Goal: Participate in discussion: Engage in conversation with other users on a specific topic

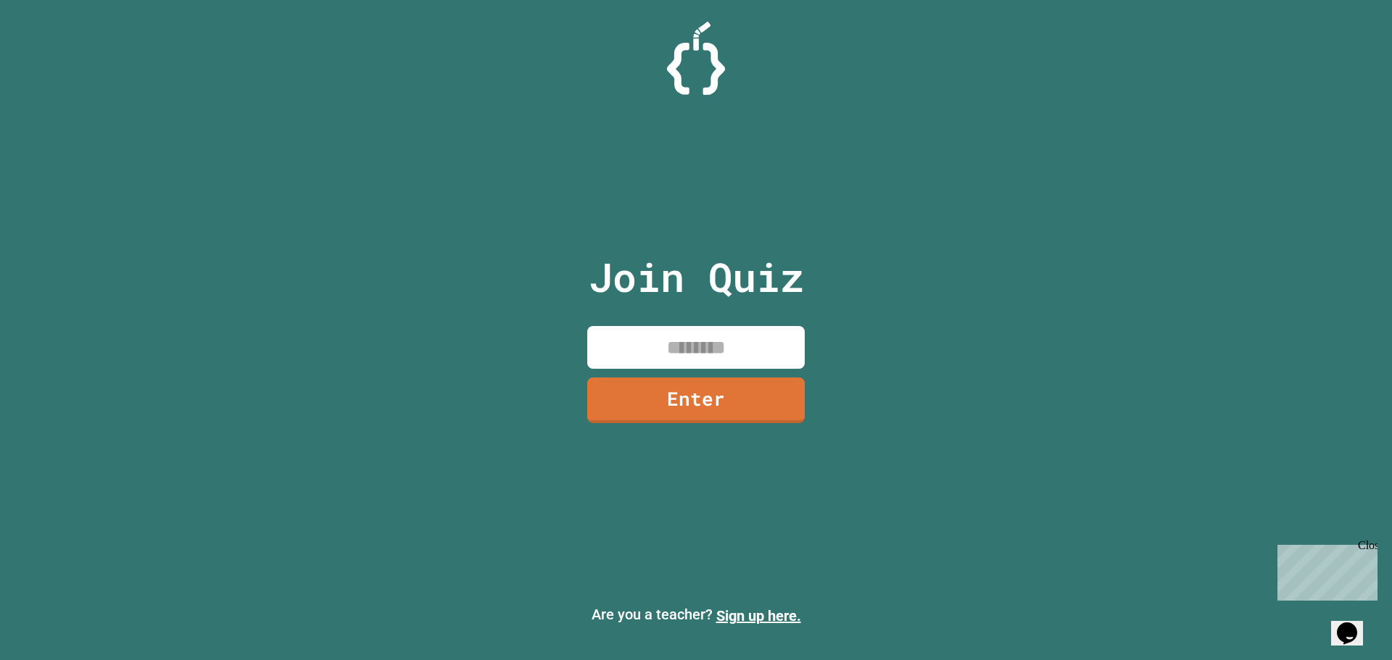
click at [757, 352] on input at bounding box center [695, 347] width 217 height 43
type input "********"
click at [723, 391] on link "Enter" at bounding box center [696, 398] width 200 height 48
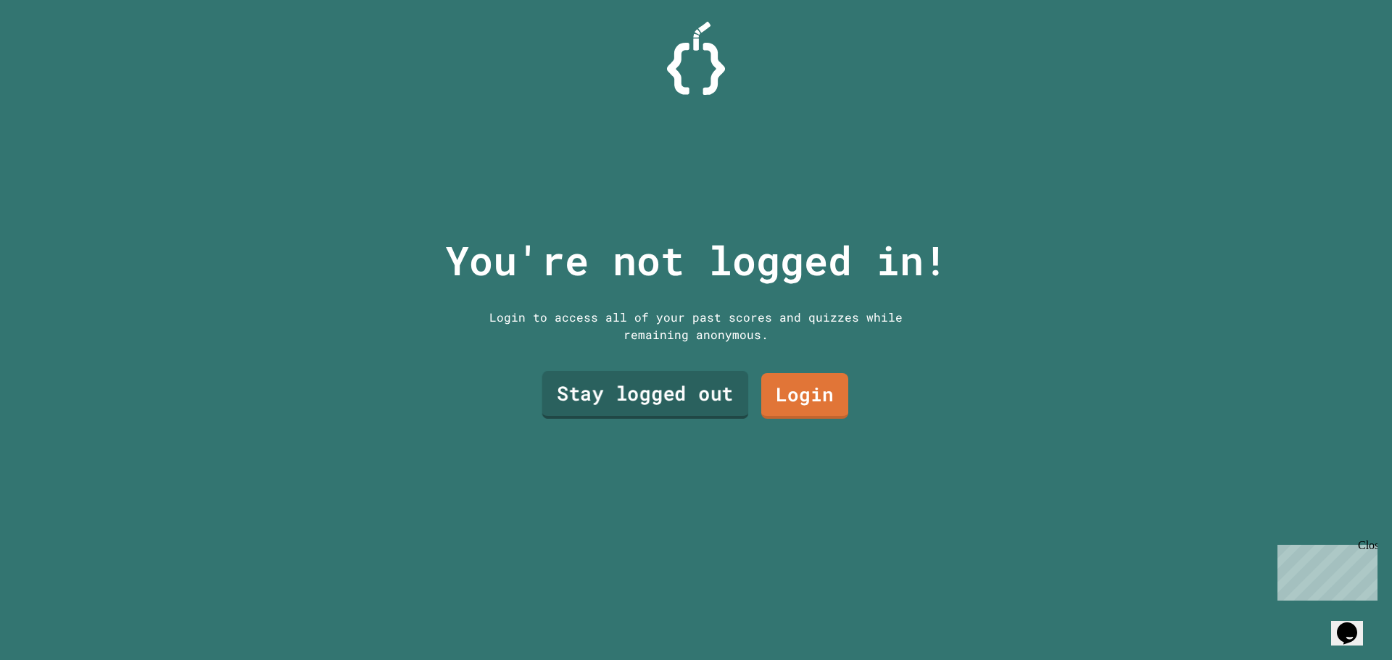
click at [710, 378] on link "Stay logged out" at bounding box center [645, 395] width 207 height 48
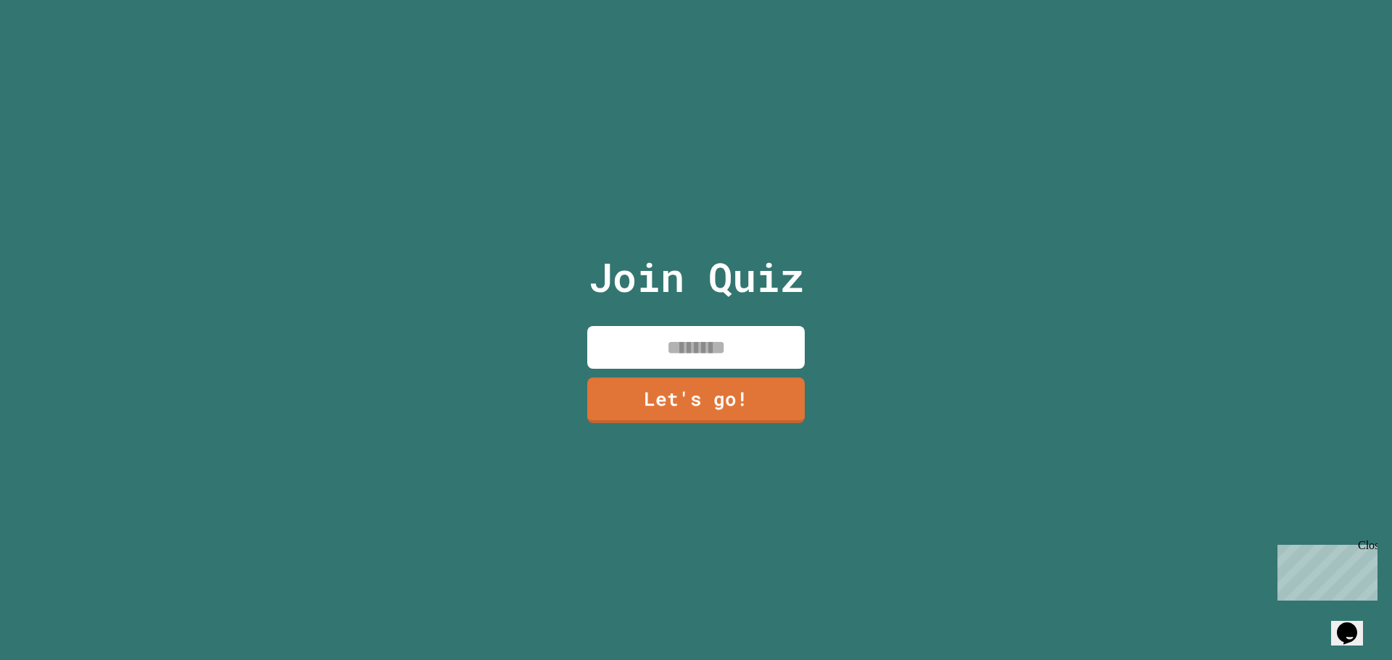
click at [711, 354] on input at bounding box center [695, 347] width 217 height 43
type input "*****"
click at [674, 389] on link "Let's go!" at bounding box center [696, 399] width 220 height 48
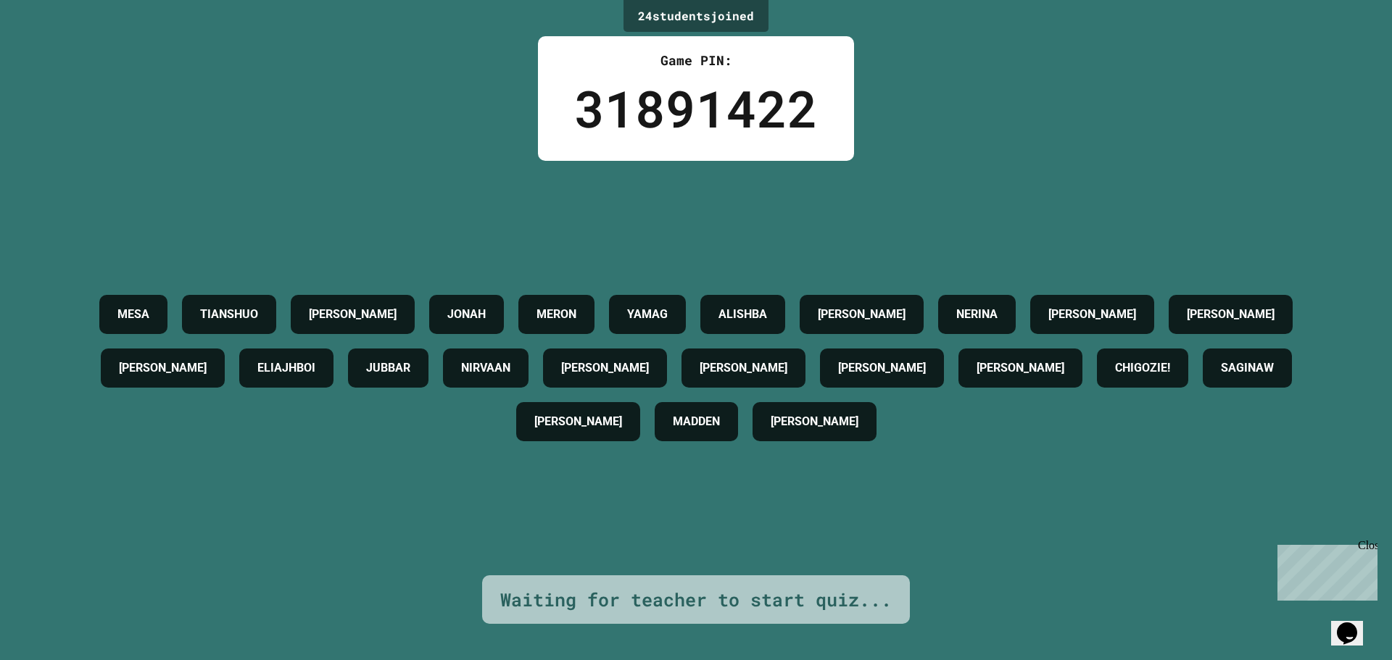
click at [684, 198] on div "MESA TIANSHUO [PERSON_NAME] [PERSON_NAME] YAMAG ALISHBA [PERSON_NAME] NERINA [P…" at bounding box center [695, 368] width 1319 height 415
click at [576, 306] on h4 "MERON" at bounding box center [556, 314] width 40 height 17
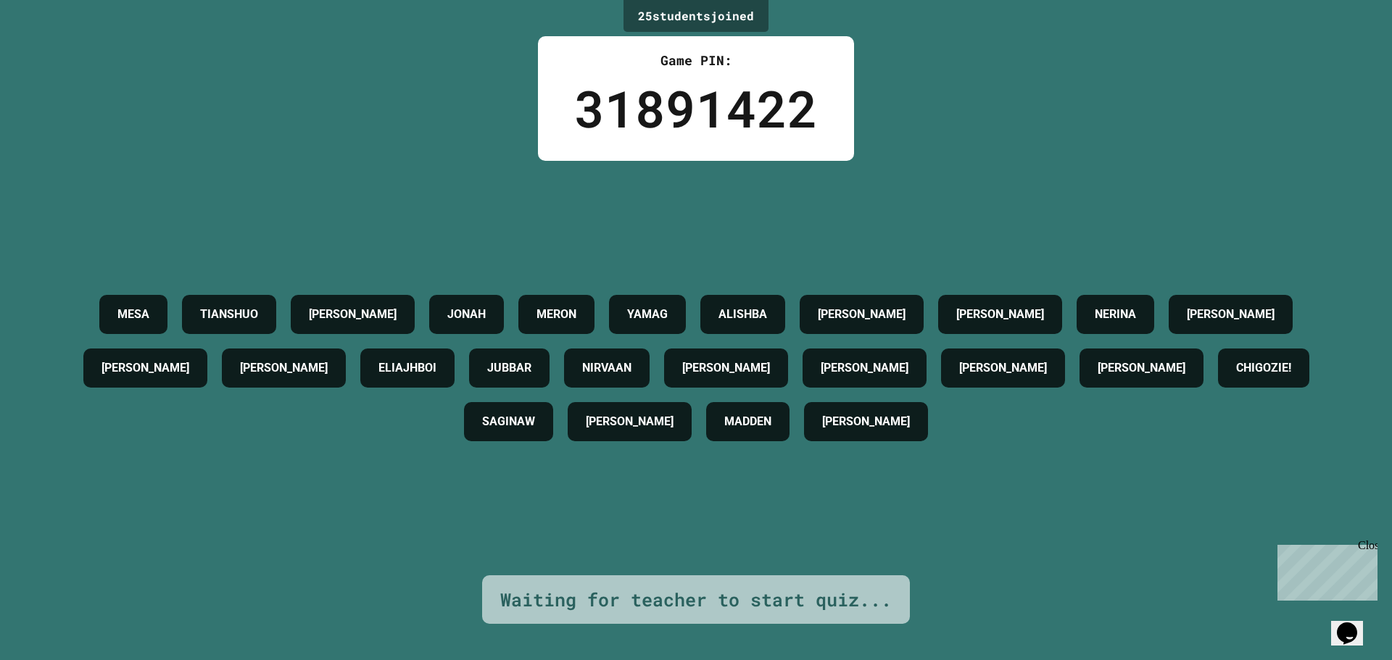
click at [770, 217] on div "MESA TIANSHUO [PERSON_NAME] [PERSON_NAME] YAMAG ALISHBA [PERSON_NAME] [PERSON_N…" at bounding box center [695, 368] width 1319 height 415
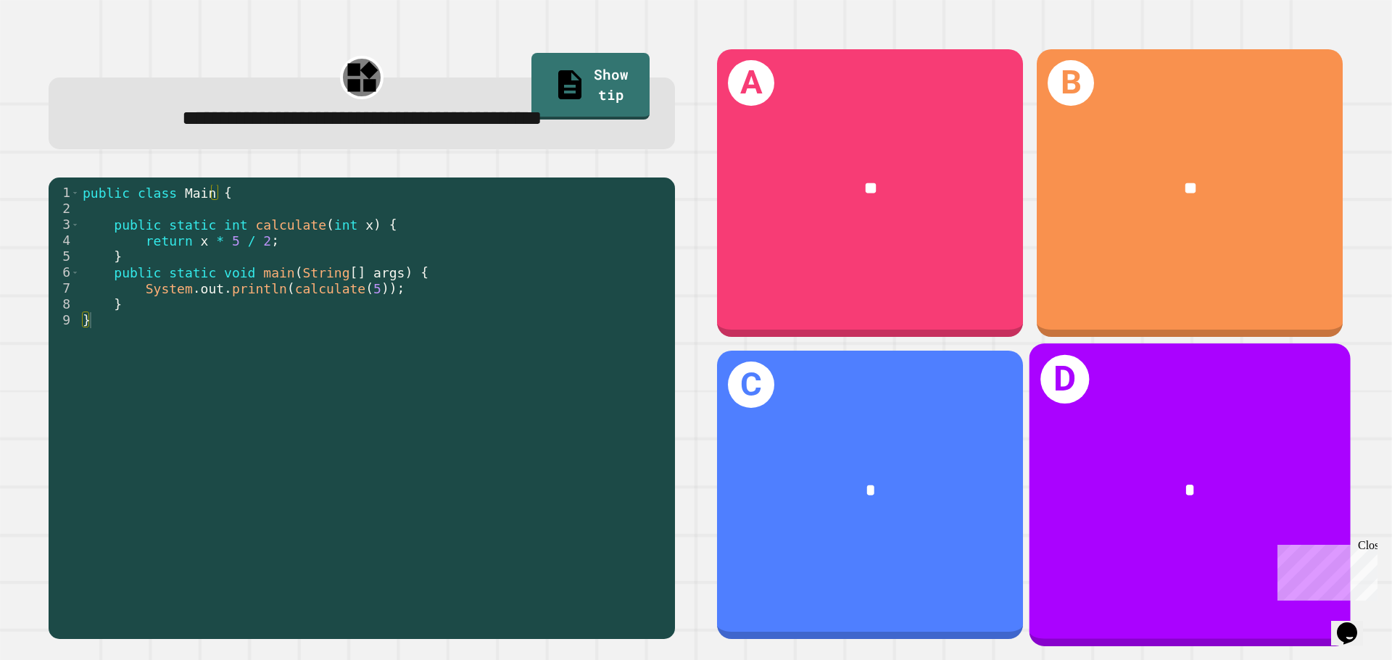
click at [1111, 513] on div "*" at bounding box center [1189, 491] width 321 height 97
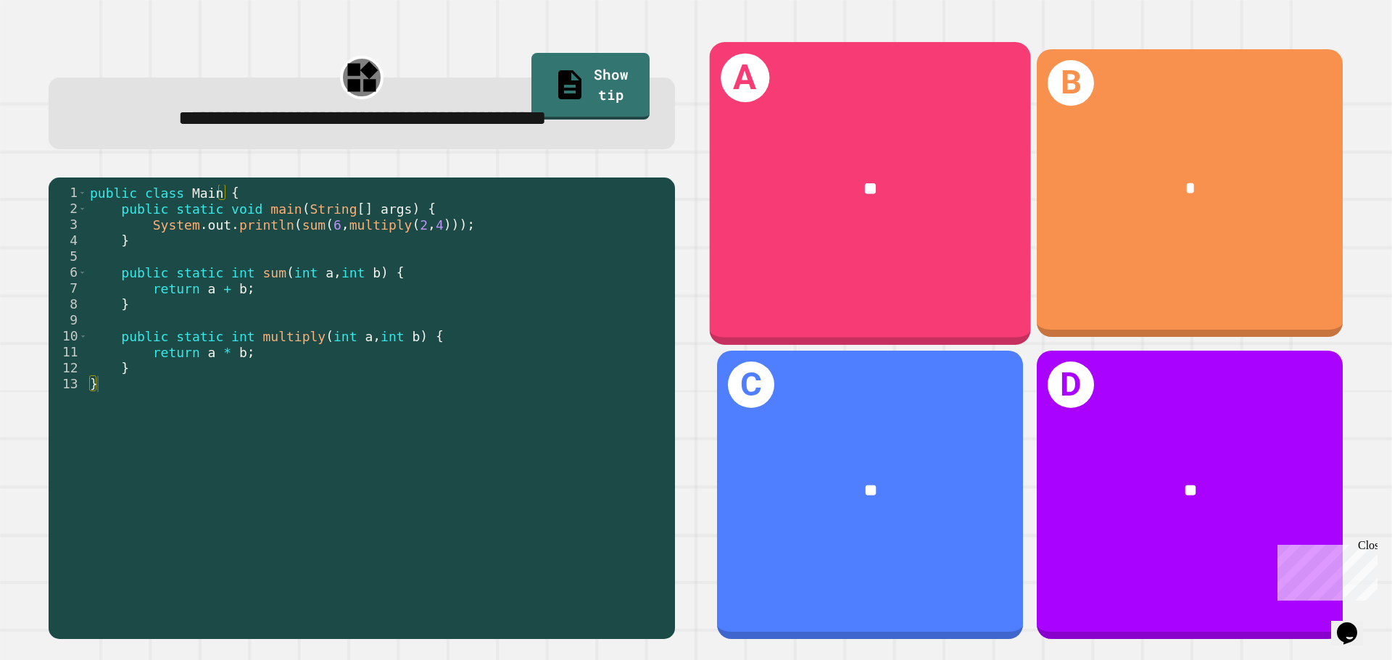
click at [794, 305] on div "A **" at bounding box center [870, 193] width 321 height 302
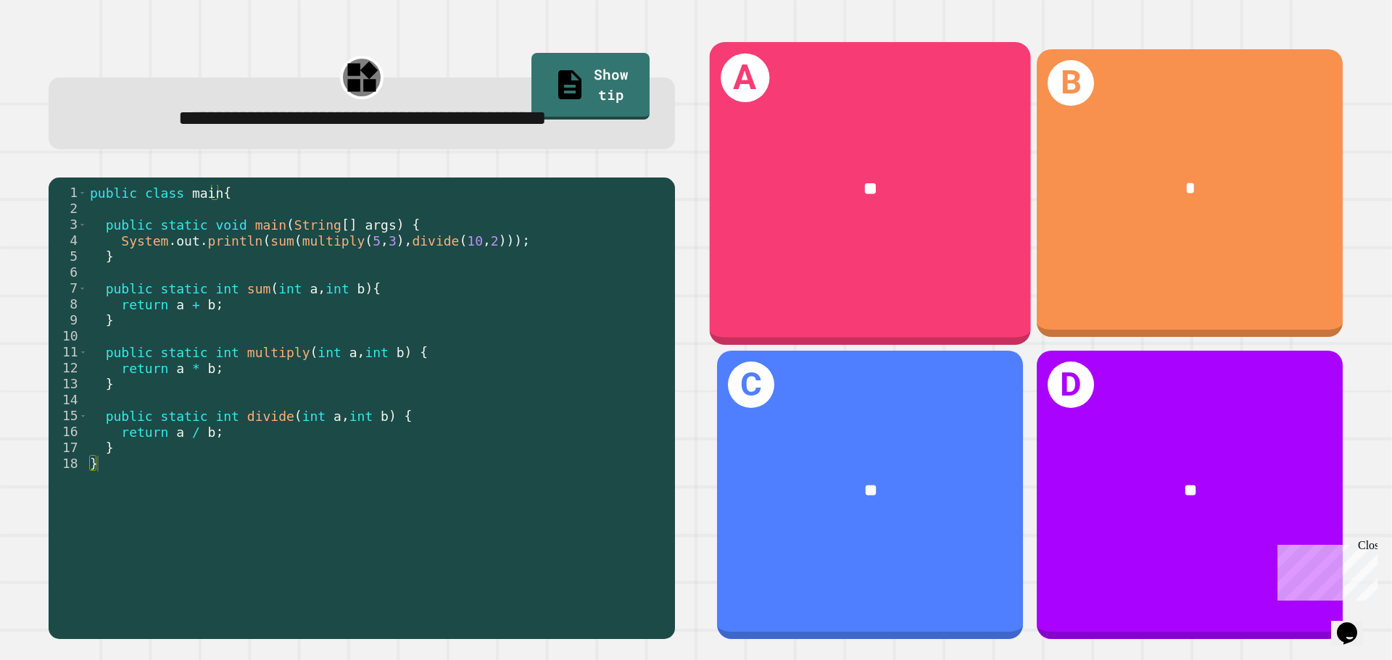
click at [774, 217] on div "**" at bounding box center [870, 189] width 321 height 97
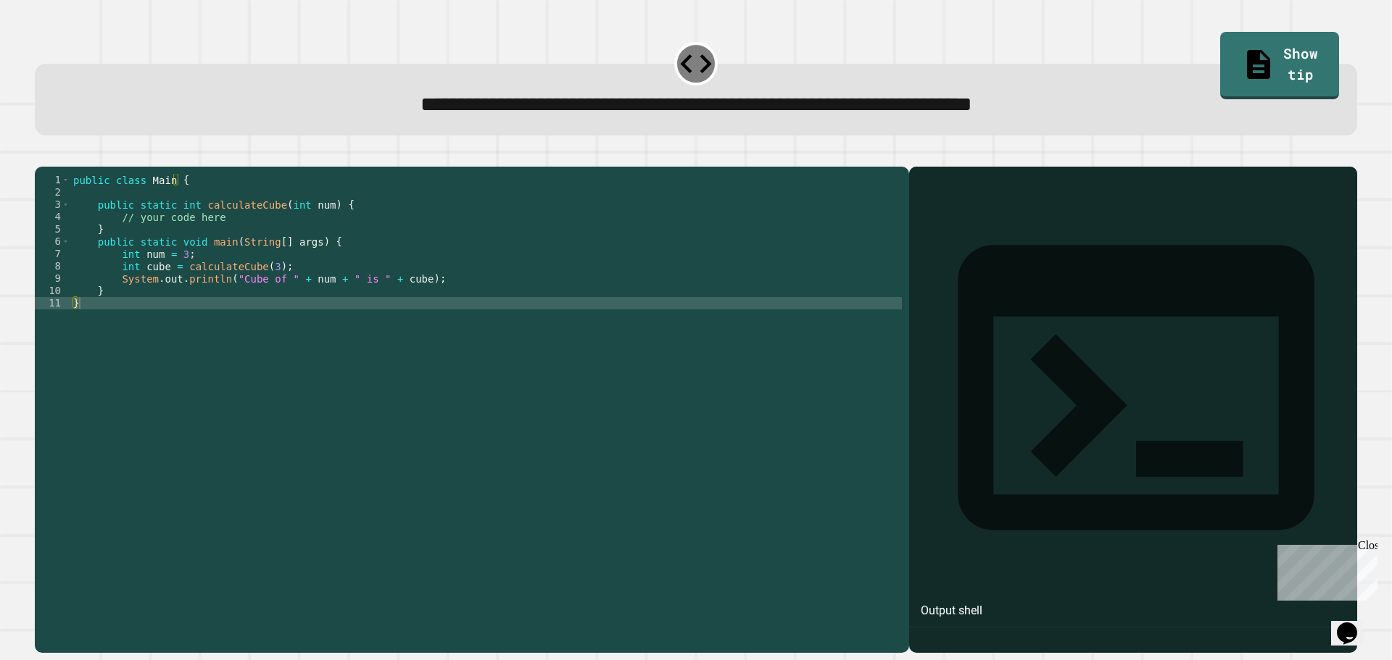
click at [250, 244] on div "public class Main { public static int calculateCube ( int num ) { // your code …" at bounding box center [485, 396] width 831 height 444
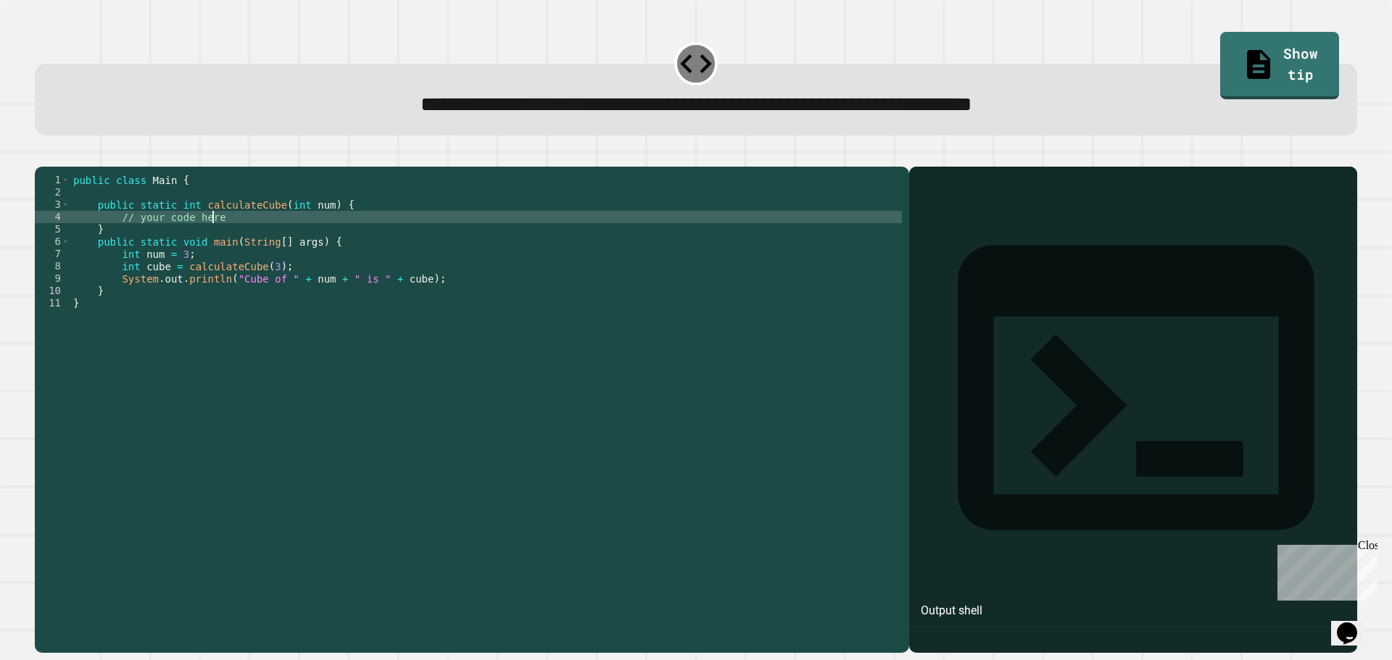
type textarea "**********"
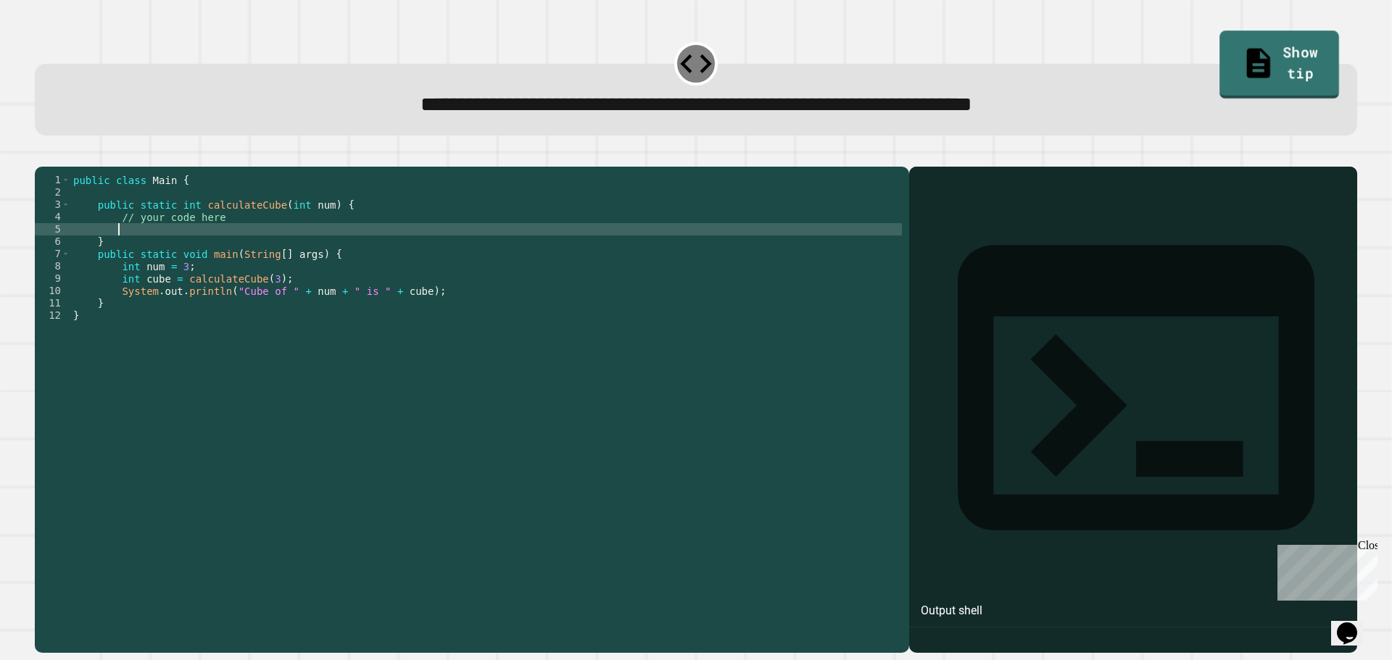
click at [1286, 60] on link "Show tip" at bounding box center [1280, 65] width 120 height 68
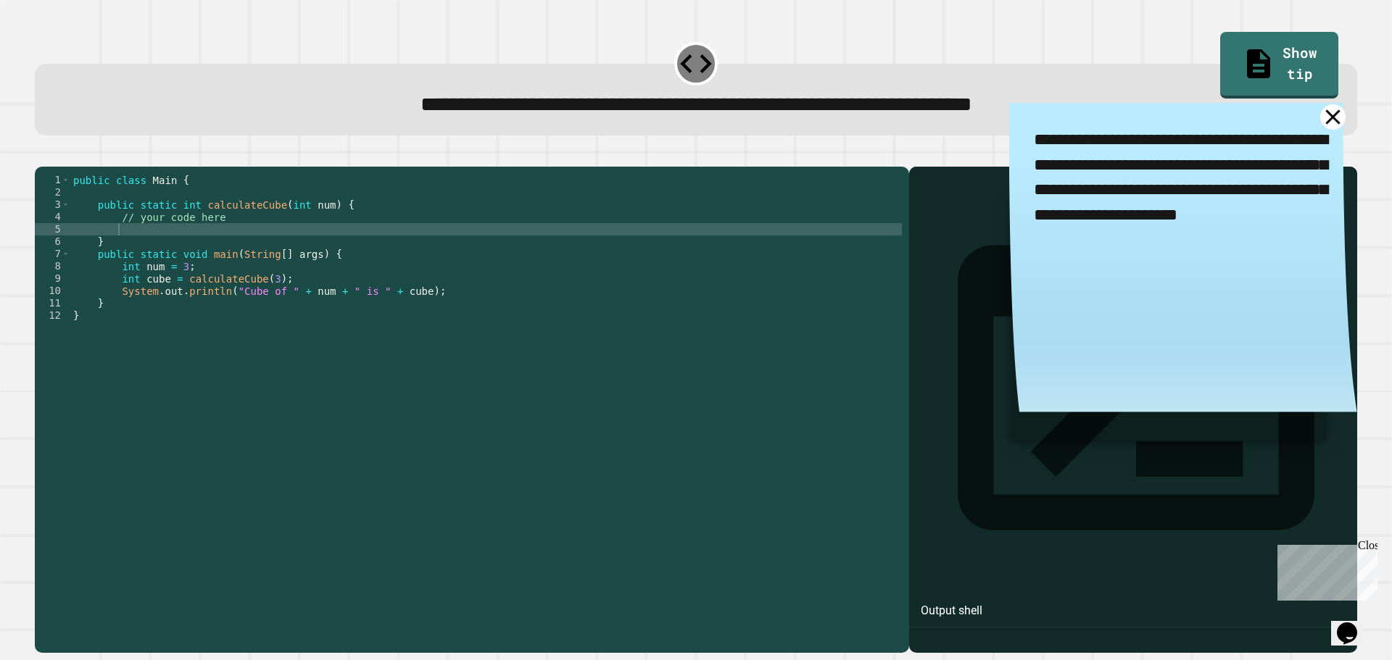
click at [1325, 119] on icon at bounding box center [1332, 116] width 14 height 14
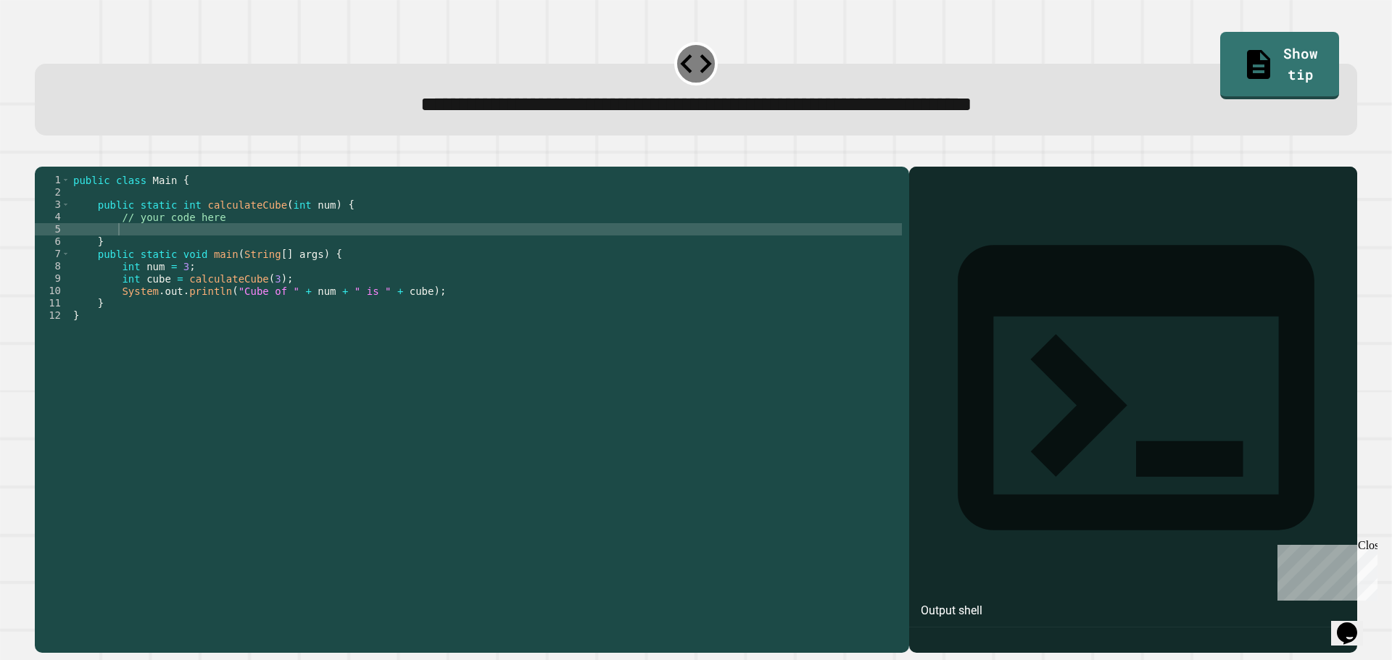
click at [170, 252] on div "public class Main { public static int calculateCube ( int num ) { // your code …" at bounding box center [485, 396] width 831 height 444
click at [149, 252] on div "public class Main { public static int calculateCube ( int num ) { // your code …" at bounding box center [485, 396] width 831 height 444
type textarea "*"
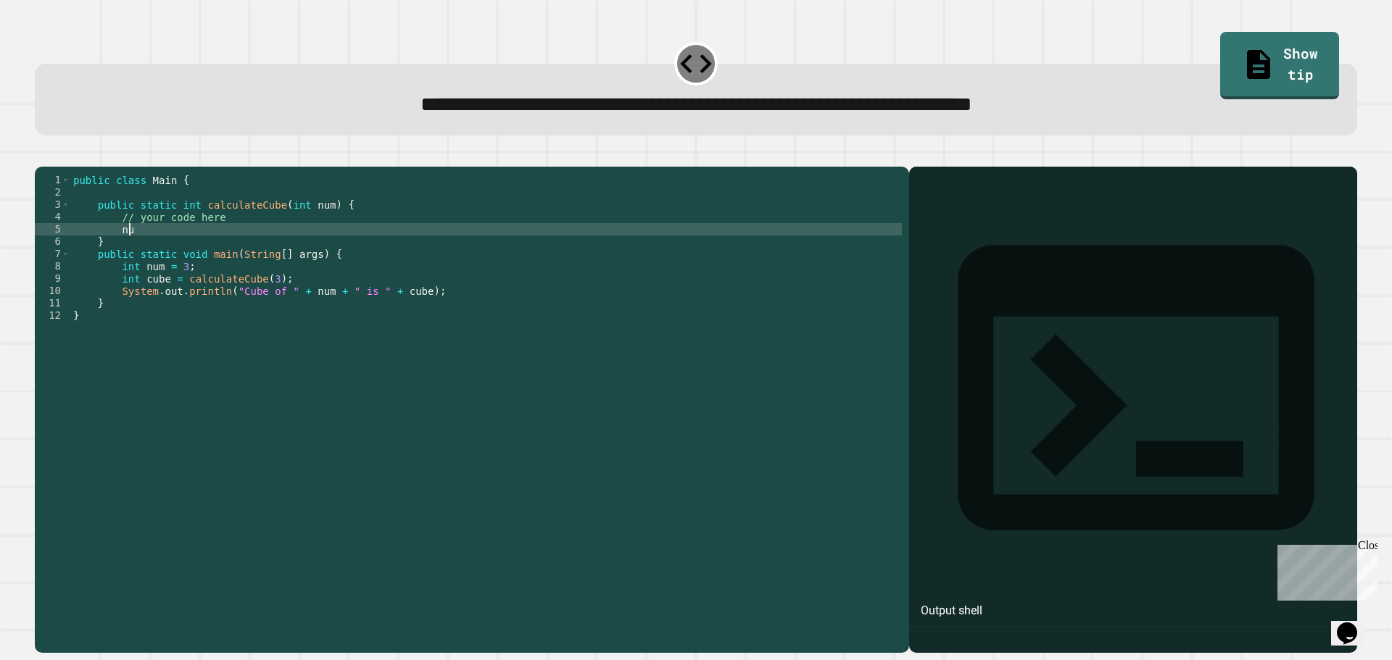
type textarea "*"
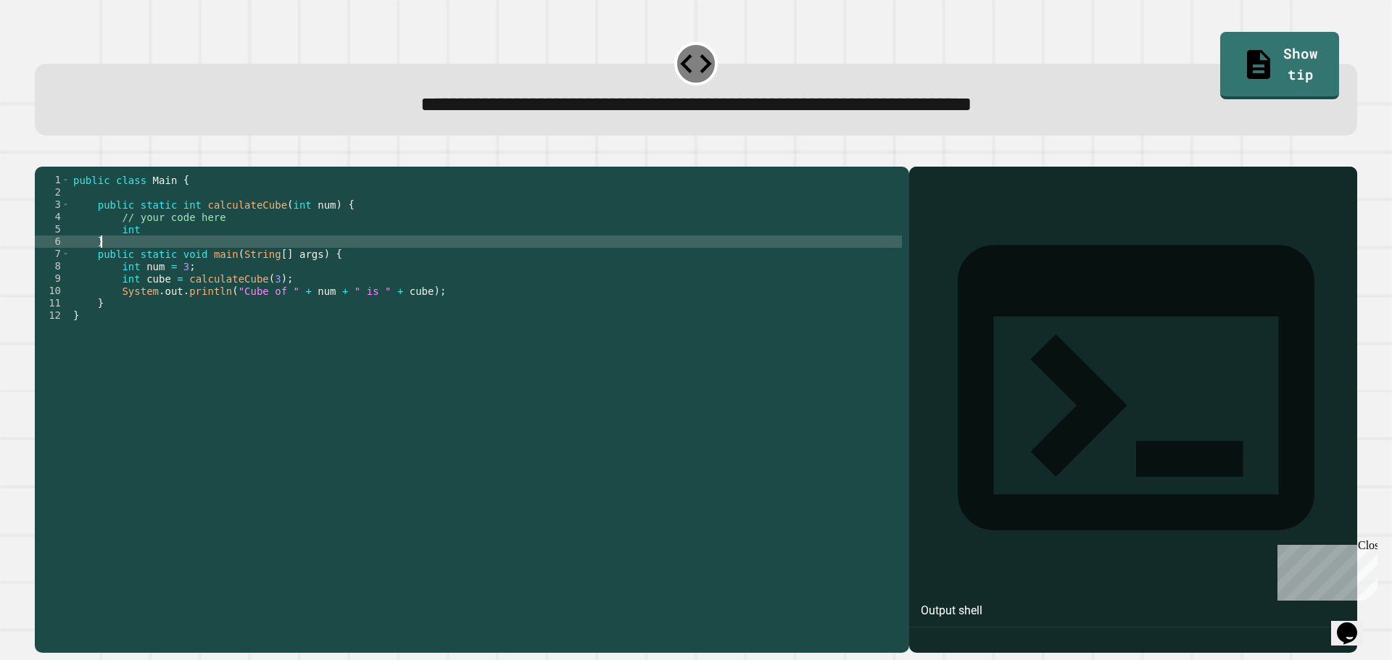
scroll to position [0, 1]
drag, startPoint x: 230, startPoint y: 257, endPoint x: 212, endPoint y: 249, distance: 20.1
click at [212, 249] on div "public class Main { public static int calculateCube ( int num ) { // your code …" at bounding box center [485, 396] width 831 height 444
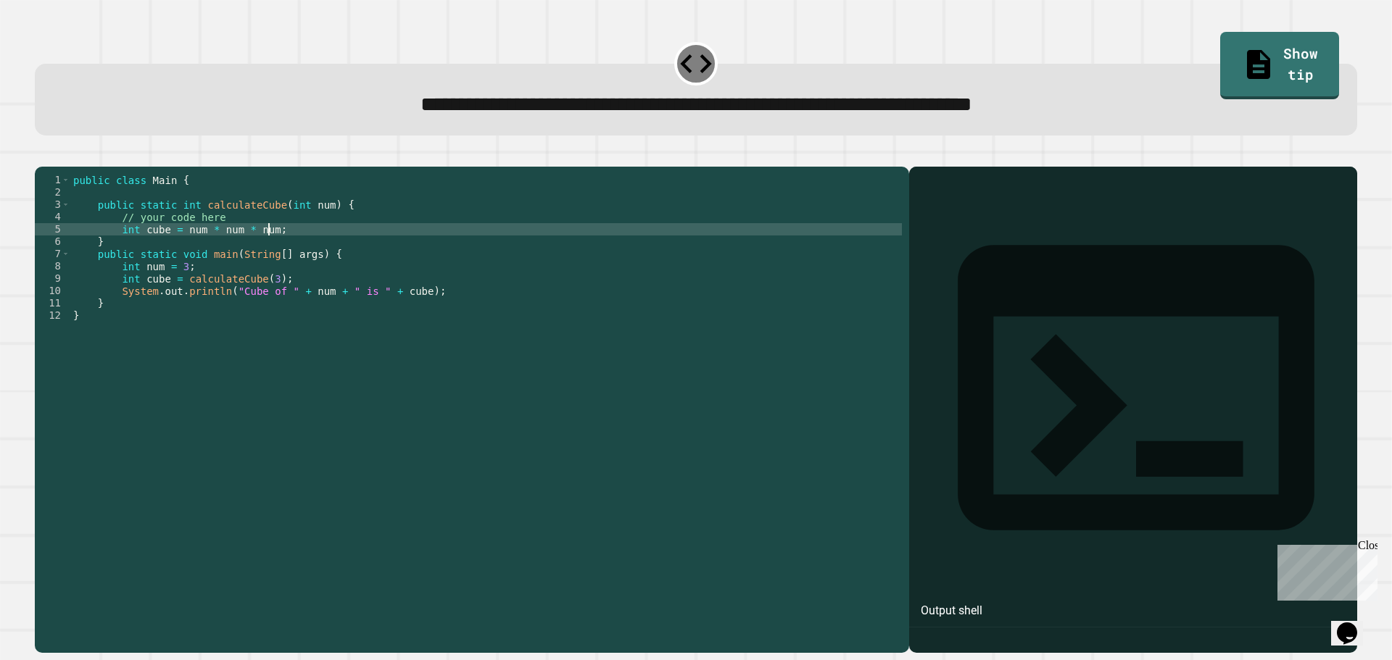
scroll to position [0, 13]
drag, startPoint x: 45, startPoint y: 163, endPoint x: 60, endPoint y: 167, distance: 15.6
click at [42, 155] on button "button" at bounding box center [42, 155] width 0 height 0
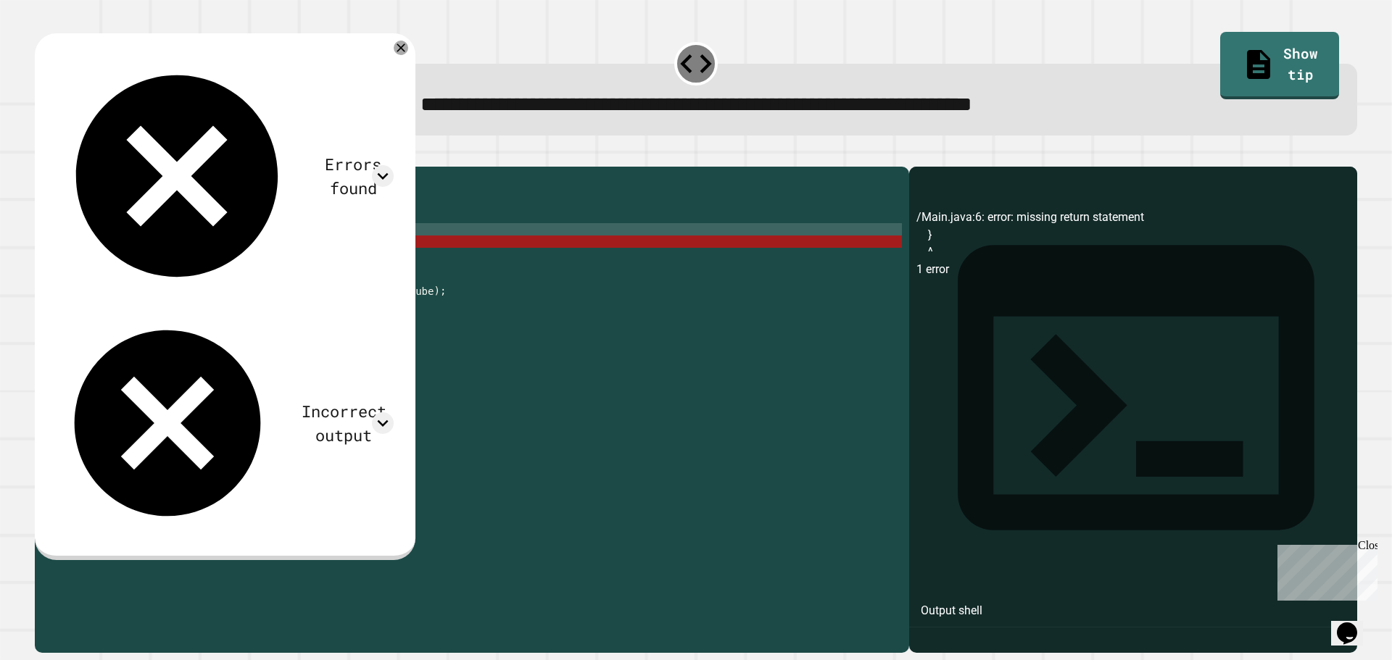
click at [264, 252] on div "public class Main { public static int calculateCube ( int num ) { // your code …" at bounding box center [485, 396] width 831 height 444
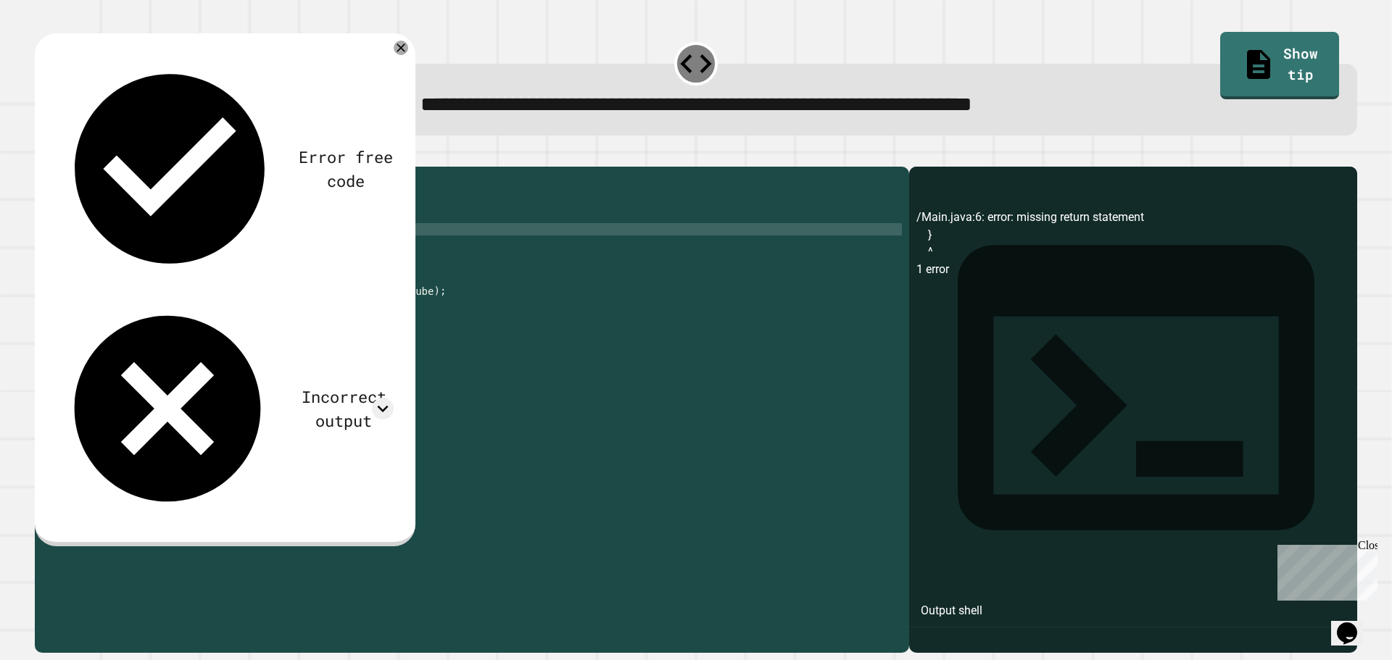
click at [176, 249] on div "public class Main { public static int calculateCube ( int num ) { // your code …" at bounding box center [485, 396] width 831 height 444
type textarea "**********"
click at [56, 166] on icon "button" at bounding box center [52, 164] width 8 height 10
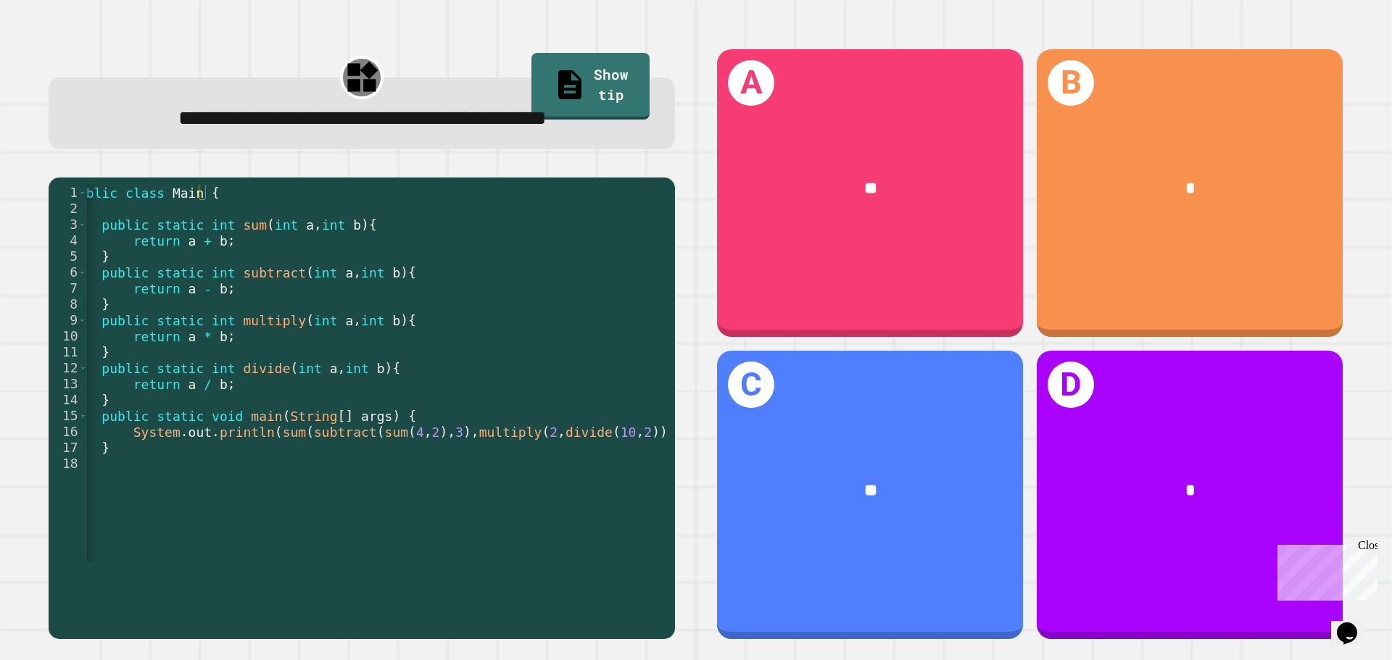
scroll to position [0, 38]
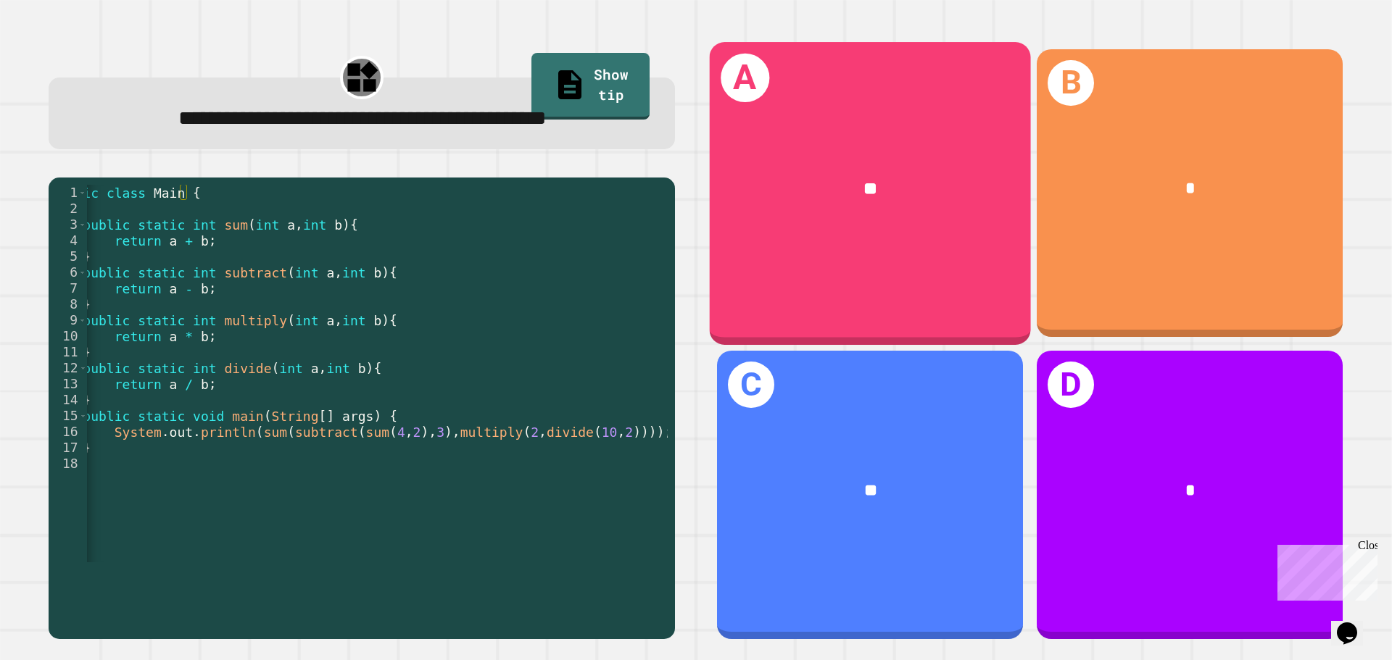
click at [784, 254] on div "A **" at bounding box center [870, 193] width 321 height 302
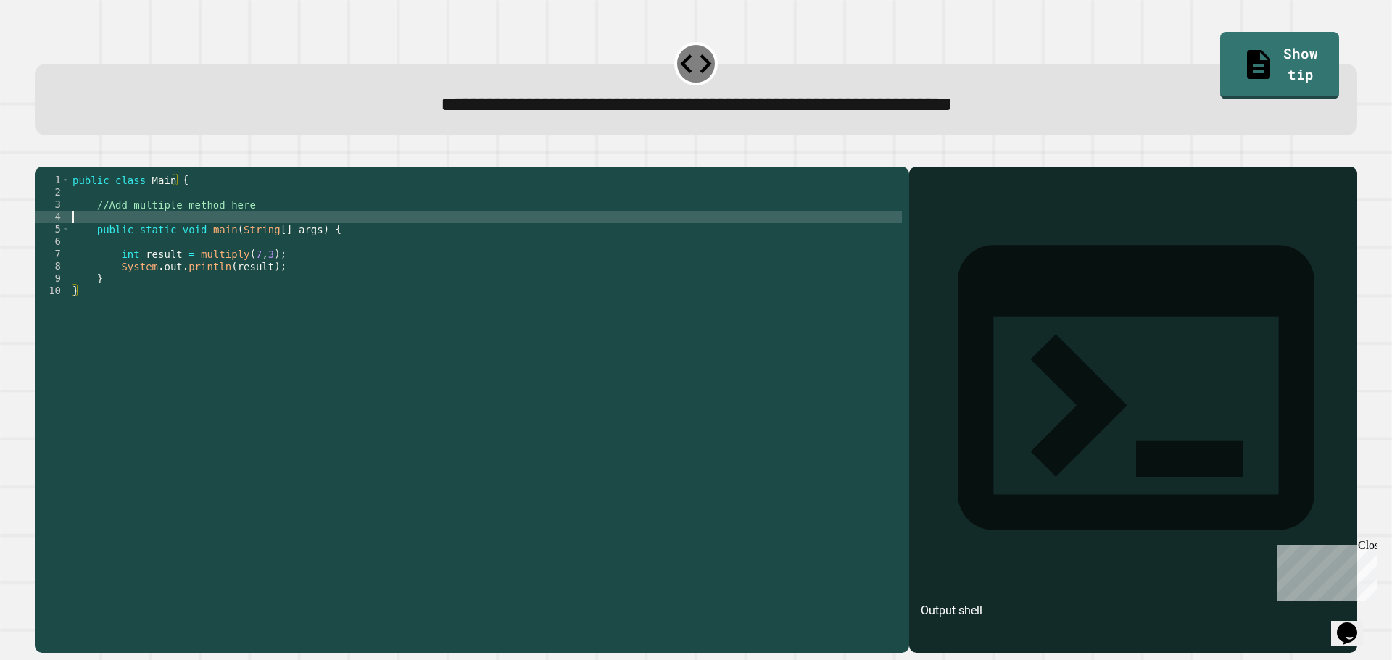
click at [211, 239] on div "public class Main { //Add multiple method here public static void main ( String…" at bounding box center [486, 396] width 832 height 444
type textarea "**********"
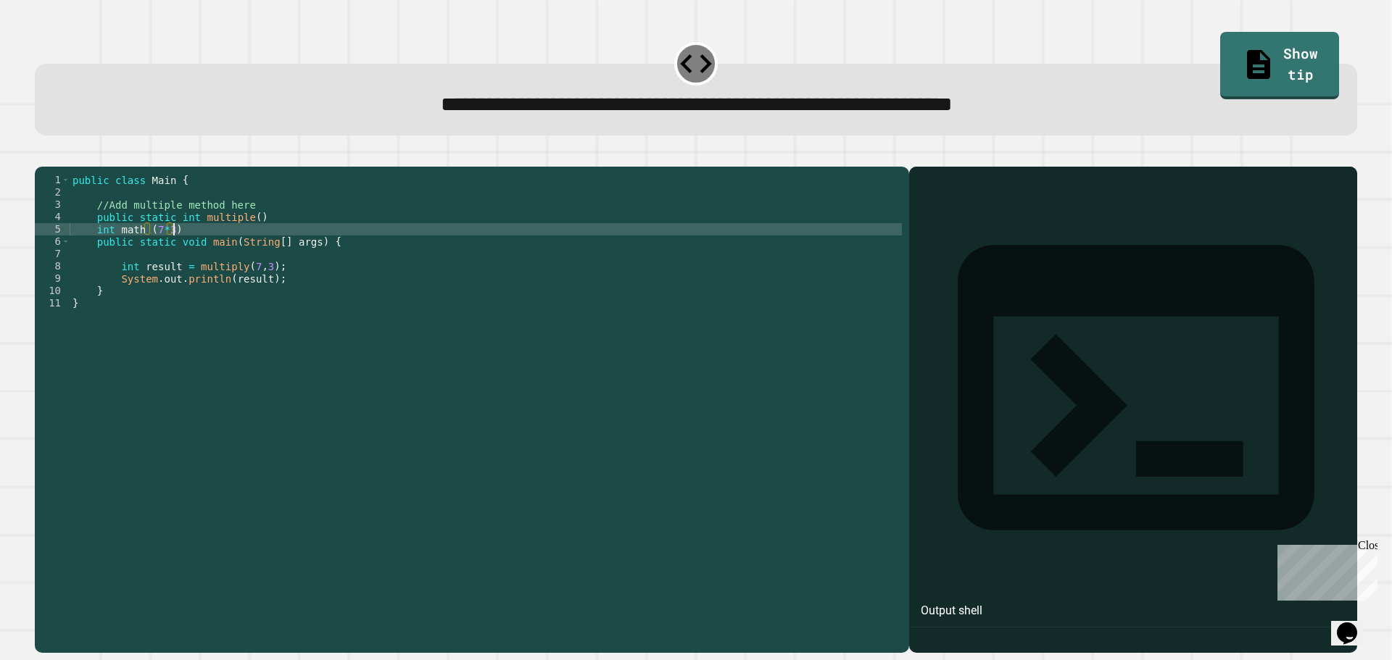
scroll to position [0, 7]
click at [42, 155] on icon "button" at bounding box center [42, 155] width 0 height 0
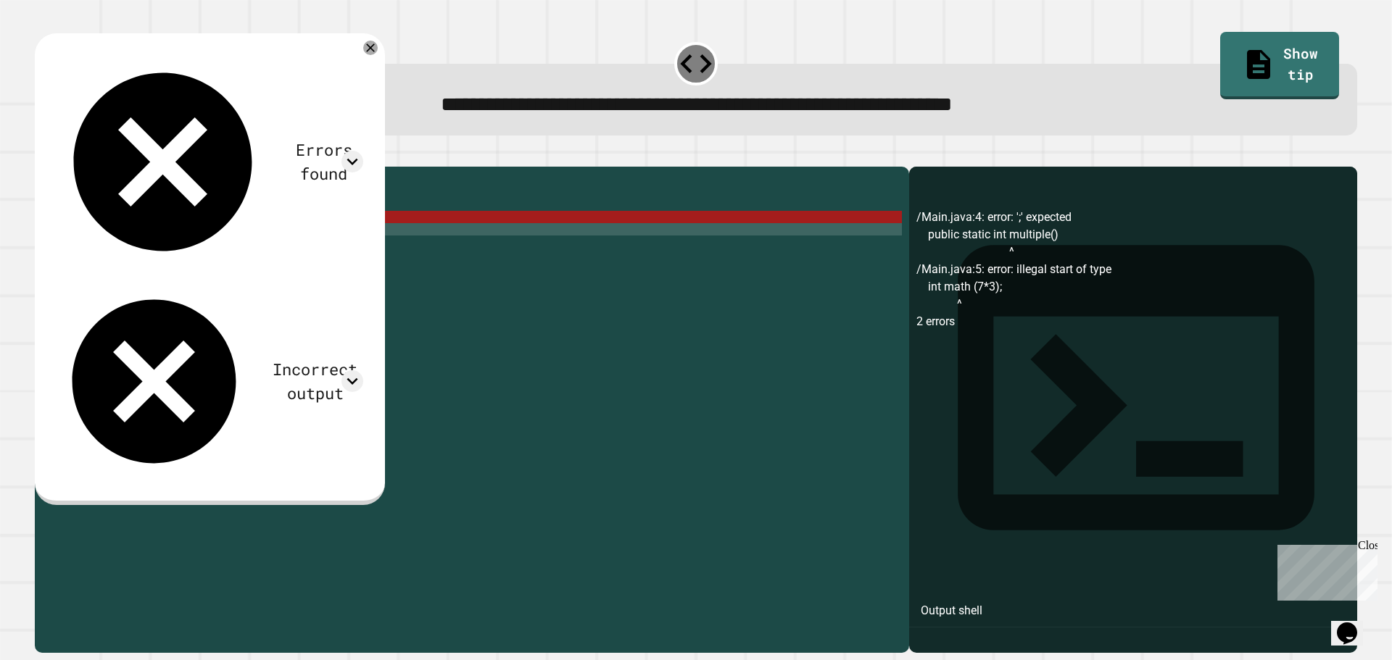
click at [141, 254] on div "public class Main { //Add multiple method here public static int multiple ( ) i…" at bounding box center [486, 396] width 832 height 444
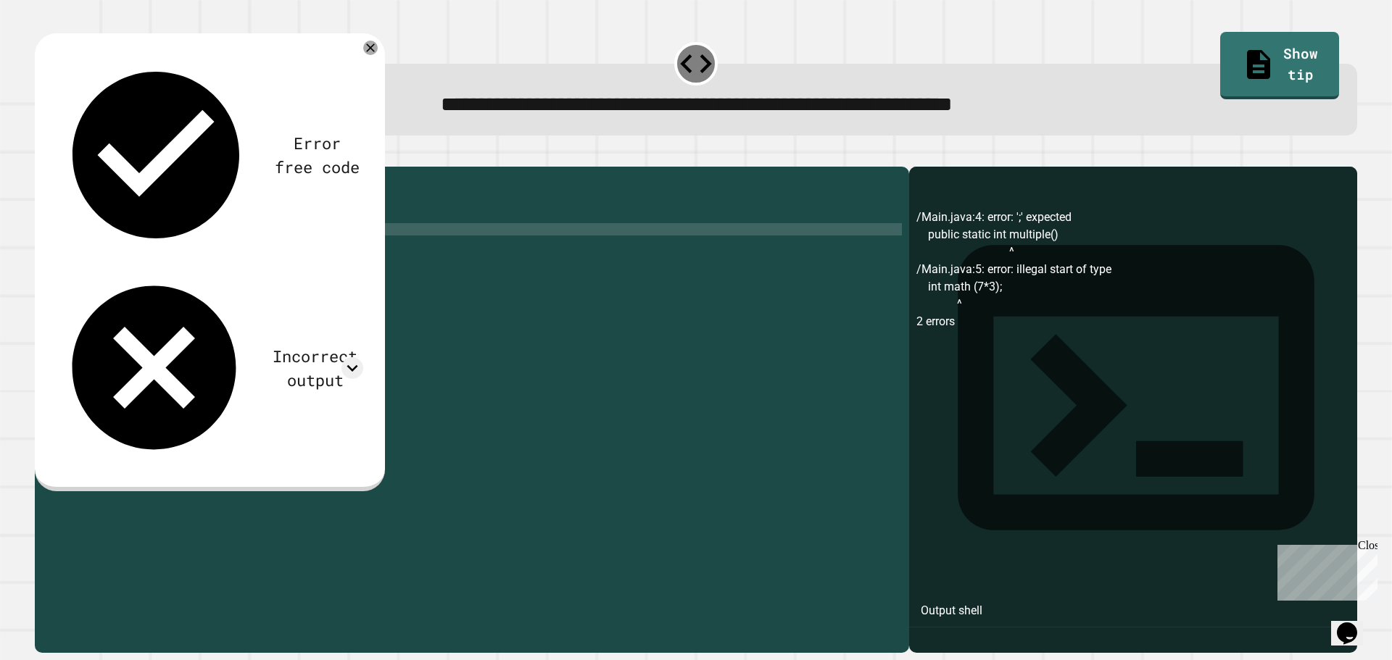
scroll to position [0, 5]
click at [362, 357] on icon at bounding box center [352, 368] width 22 height 22
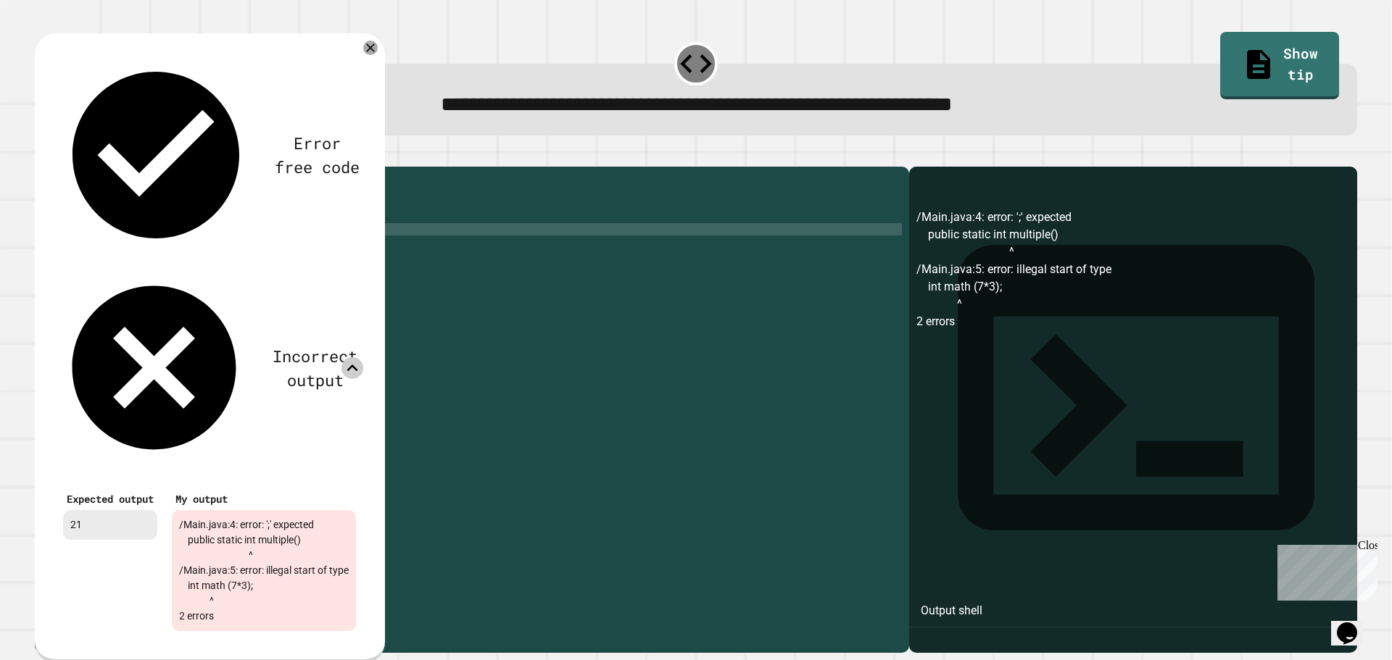
click at [362, 357] on icon at bounding box center [352, 368] width 22 height 22
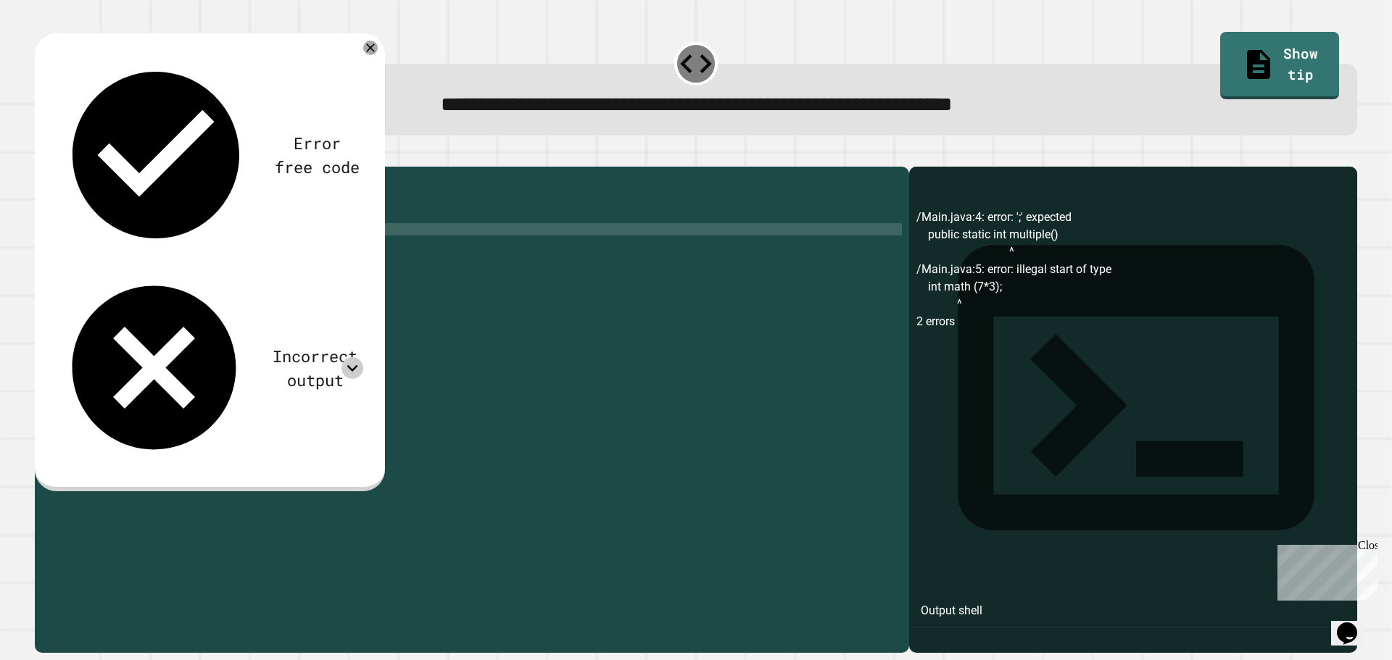
click at [362, 357] on icon at bounding box center [352, 368] width 22 height 22
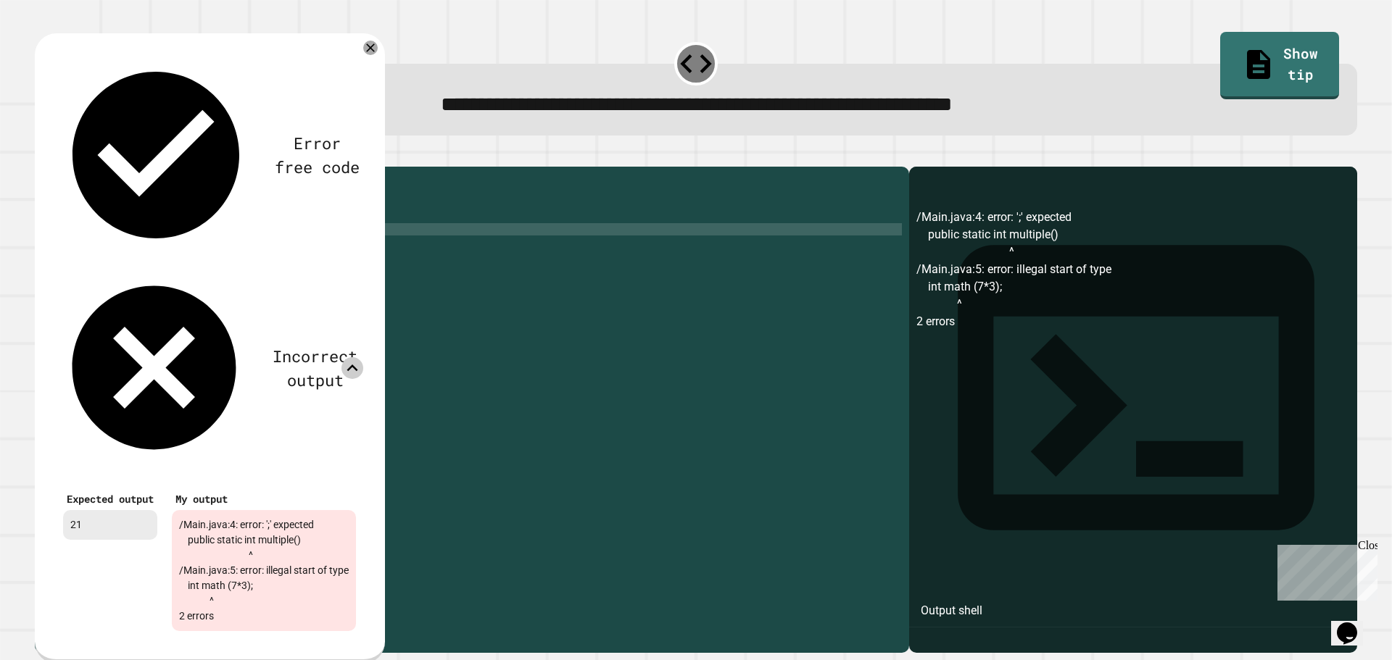
click at [362, 357] on icon at bounding box center [352, 368] width 22 height 22
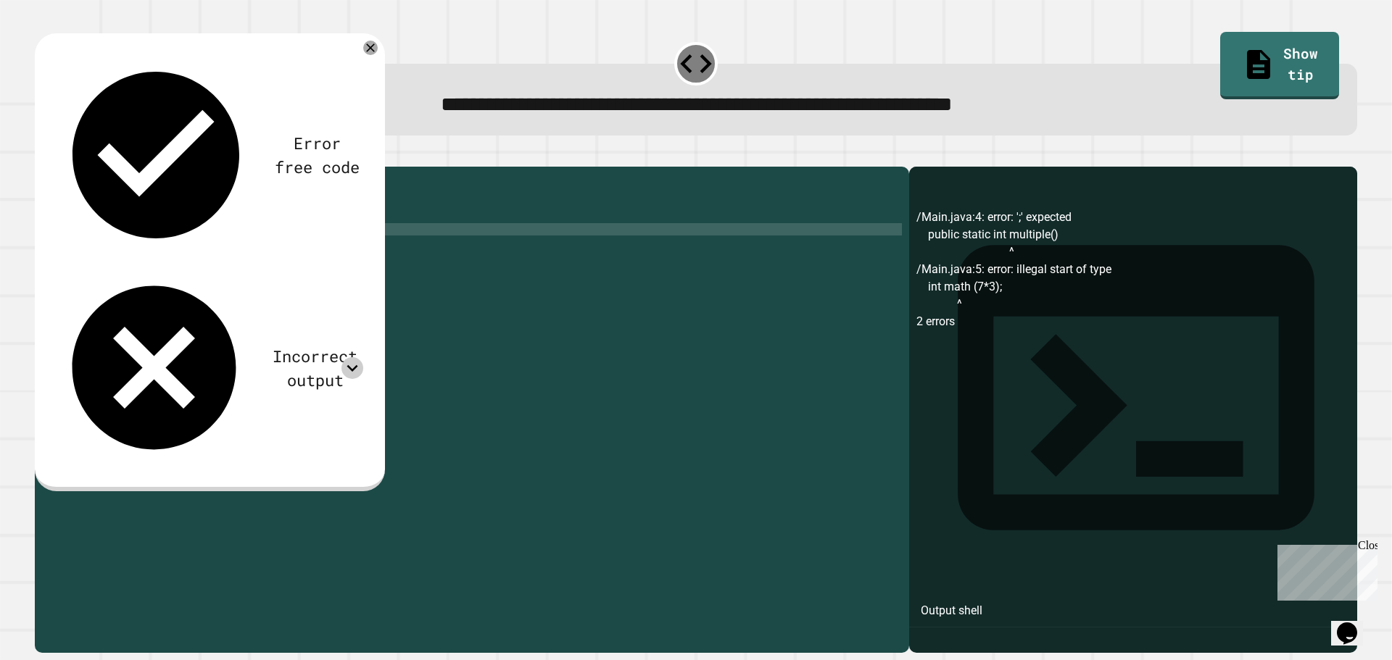
click at [259, 238] on div "public class Main { //Add multiple method here public static int multiple ( ) i…" at bounding box center [486, 396] width 832 height 444
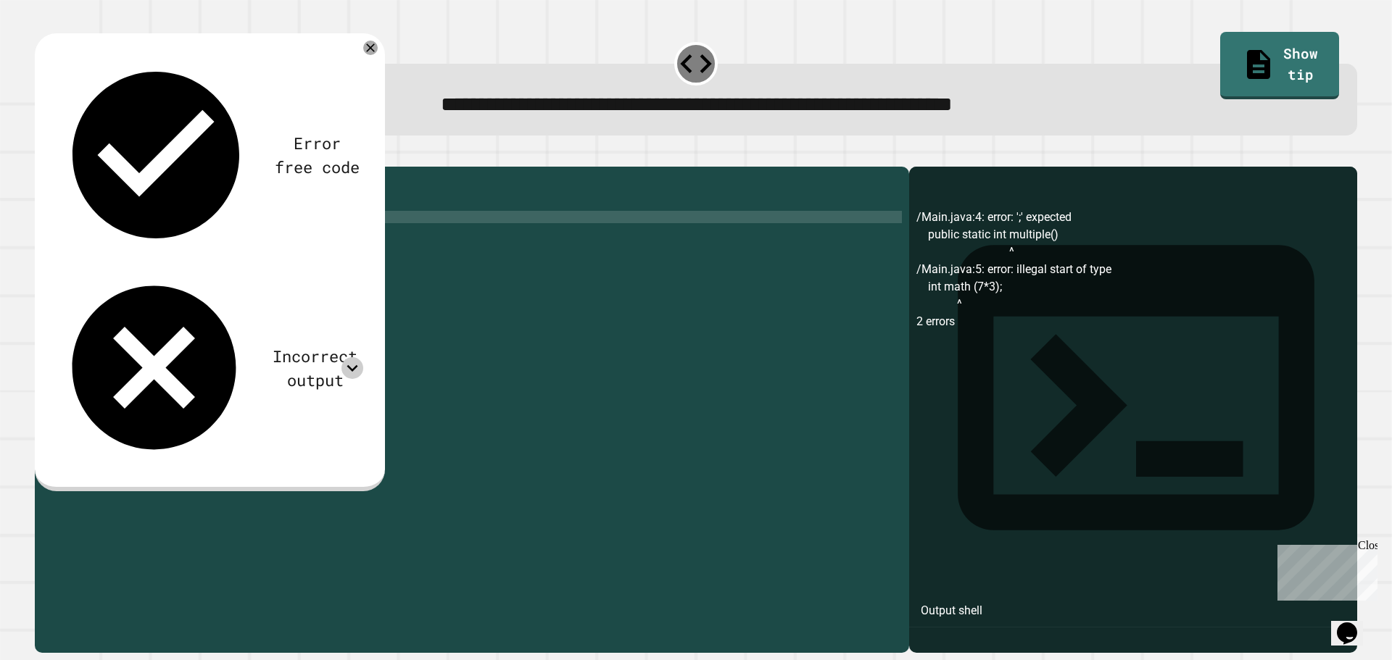
scroll to position [0, 12]
click at [42, 155] on button "button" at bounding box center [42, 155] width 0 height 0
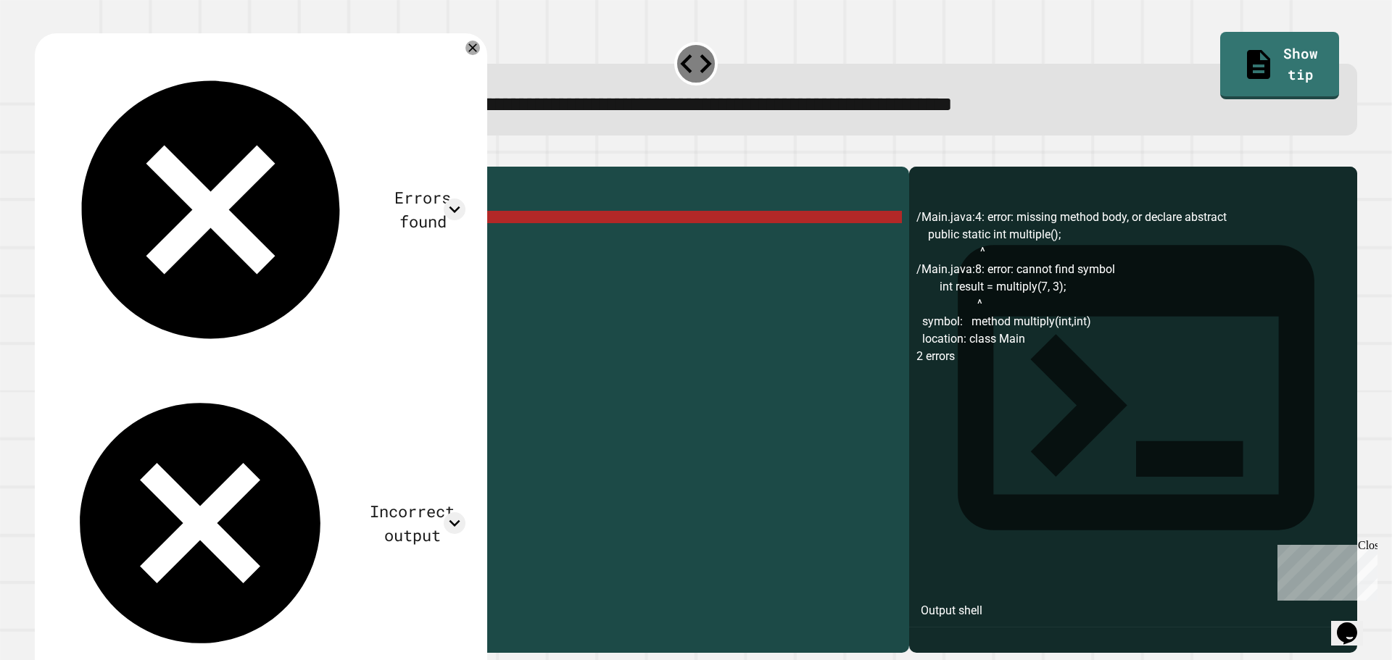
click at [71, 155] on icon "button" at bounding box center [71, 155] width 0 height 0
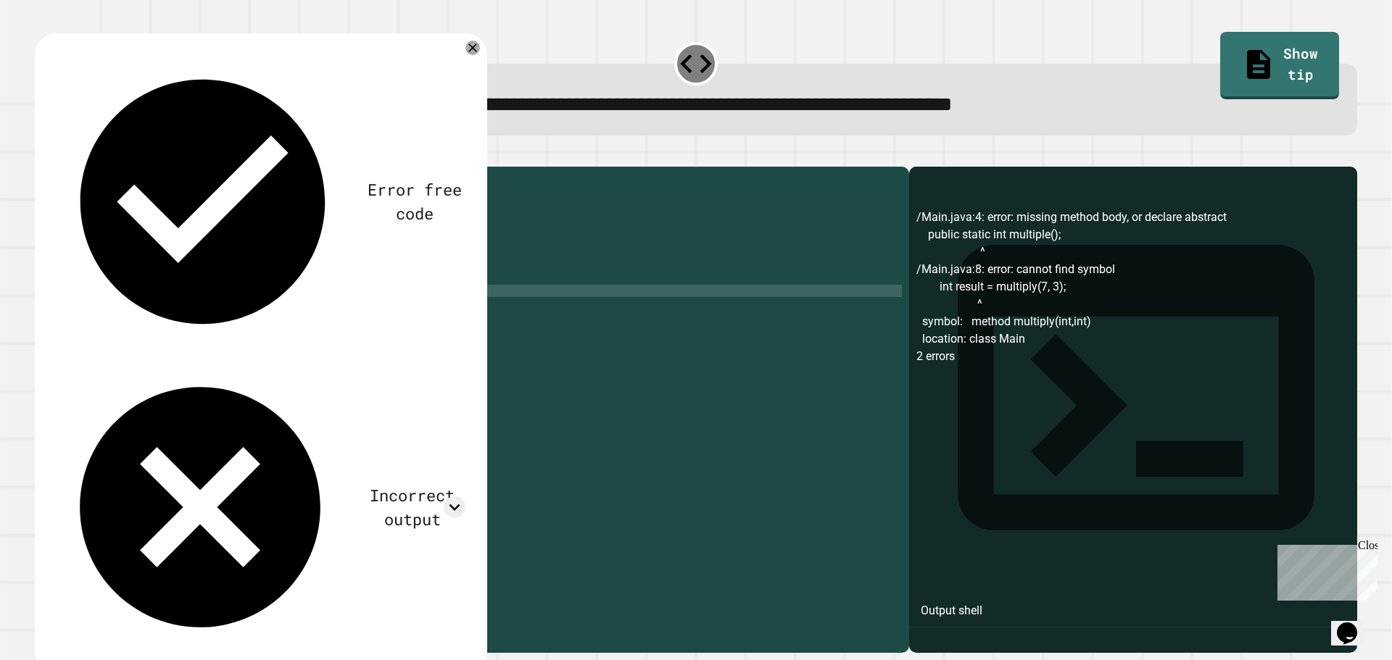
click at [197, 227] on div "public class Main { //Add multiple method here public static void main ( String…" at bounding box center [486, 383] width 832 height 419
click at [197, 227] on div "public class Main { //Add multiple method here public static void main ( String…" at bounding box center [486, 396] width 832 height 444
click at [197, 227] on div "public class Main { //Add multiple method here public static void main ( String…" at bounding box center [486, 383] width 832 height 419
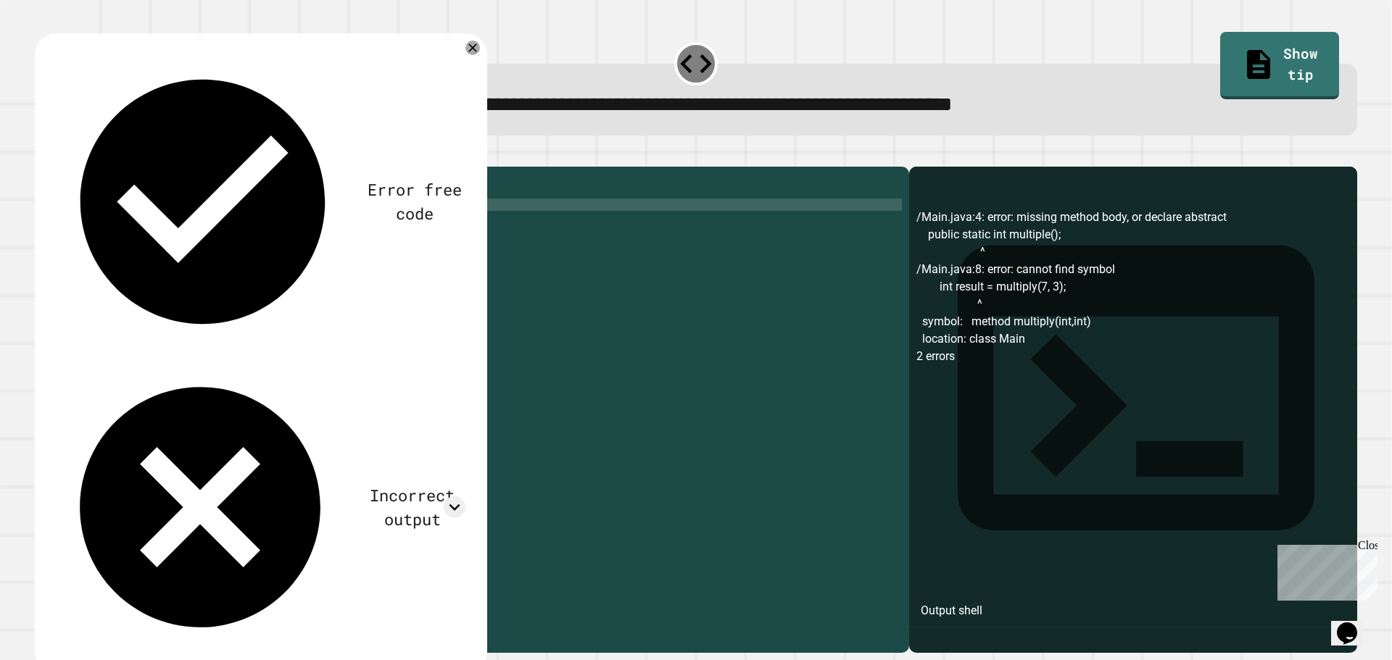
click at [197, 227] on div "public class Main { //Add multiple method here public static void main ( String…" at bounding box center [486, 396] width 832 height 444
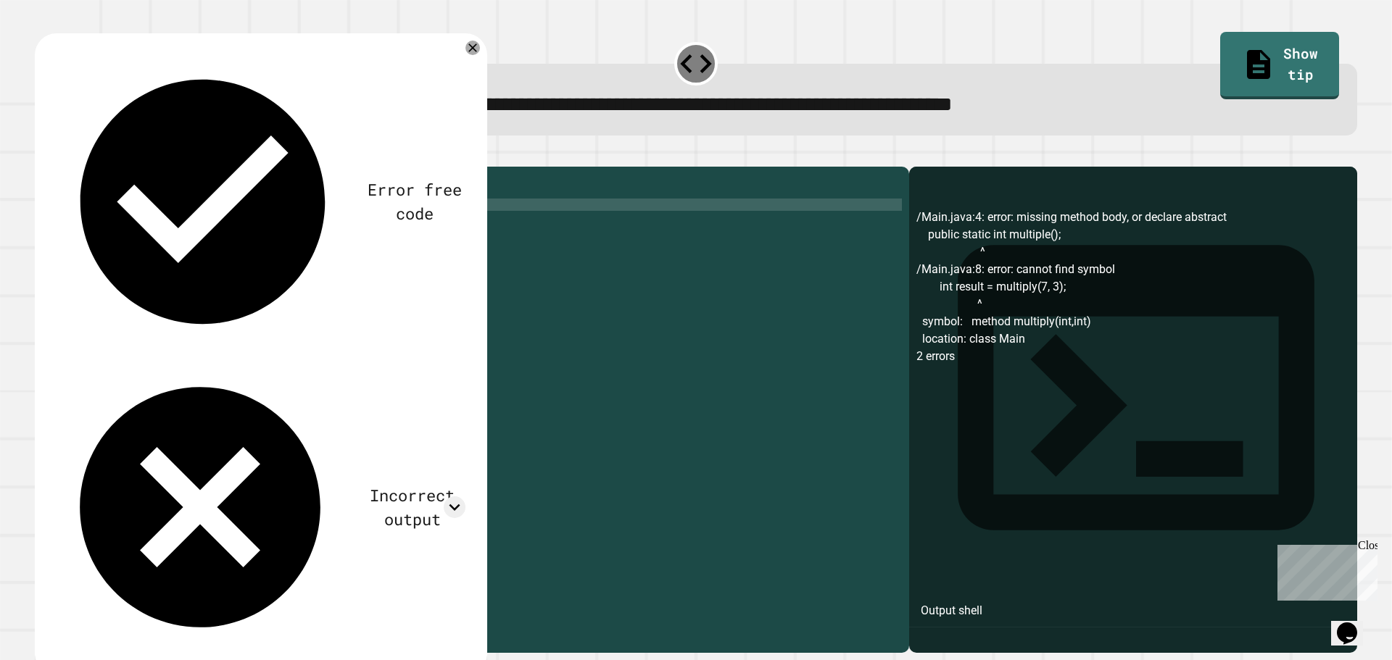
click at [198, 228] on div "public class Main { //Add multiple metpubhod here public static void main ( Str…" at bounding box center [486, 396] width 832 height 444
click at [199, 229] on div "public class Main { //Add multiple metpubhod here public static void main ( Str…" at bounding box center [486, 396] width 832 height 444
type textarea "*"
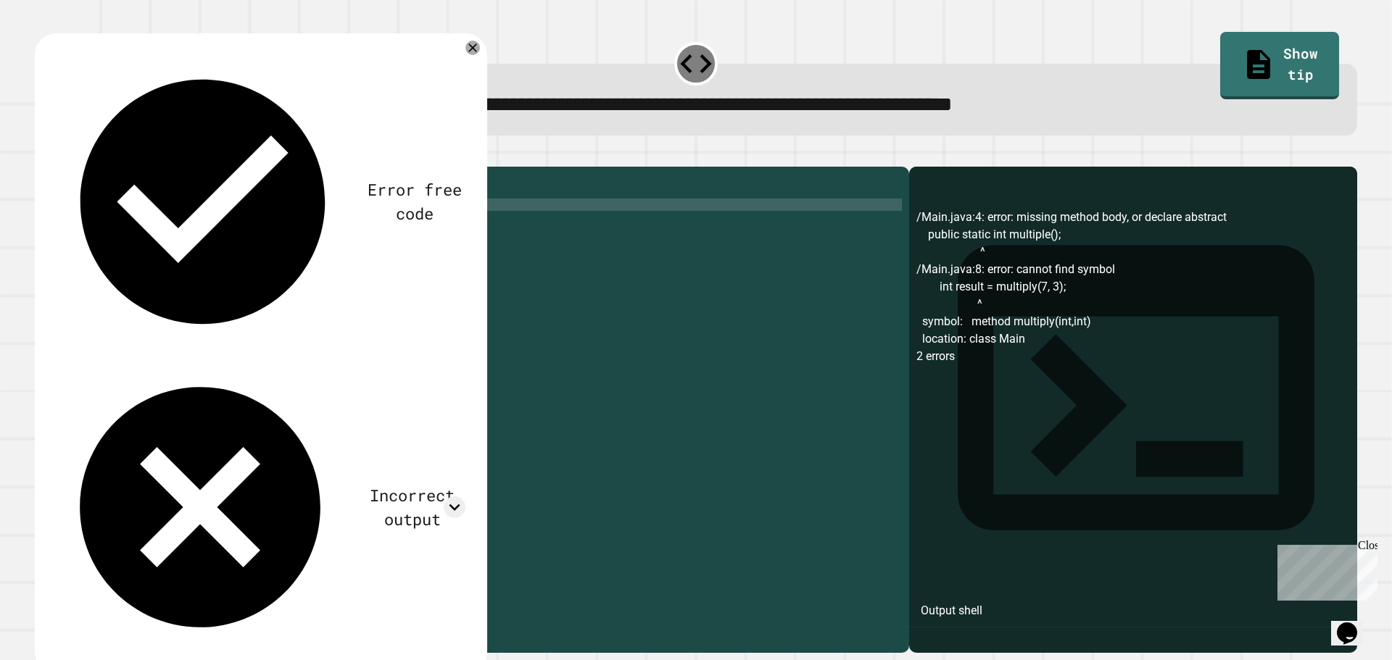
type textarea "**********"
click at [56, 165] on icon "button" at bounding box center [52, 164] width 8 height 10
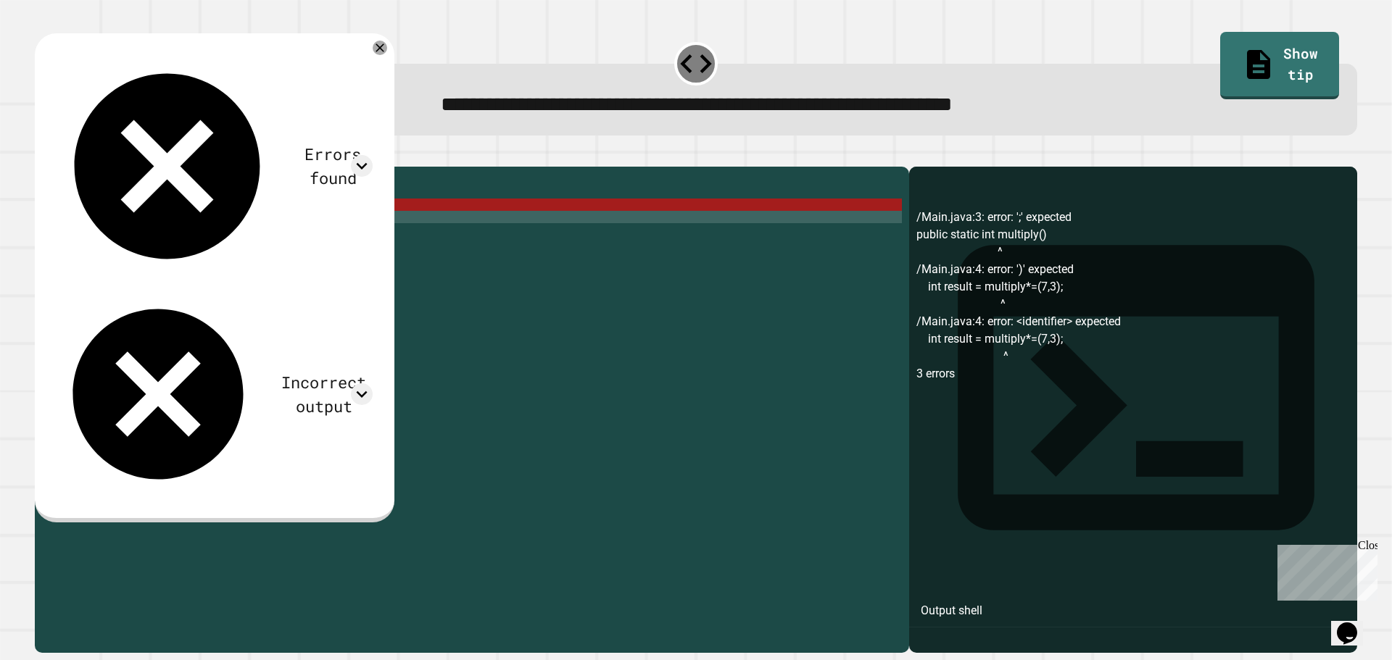
click at [215, 238] on div "public class Main { public static int multiply ( ) int result = multiply *= ( 7…" at bounding box center [486, 396] width 832 height 444
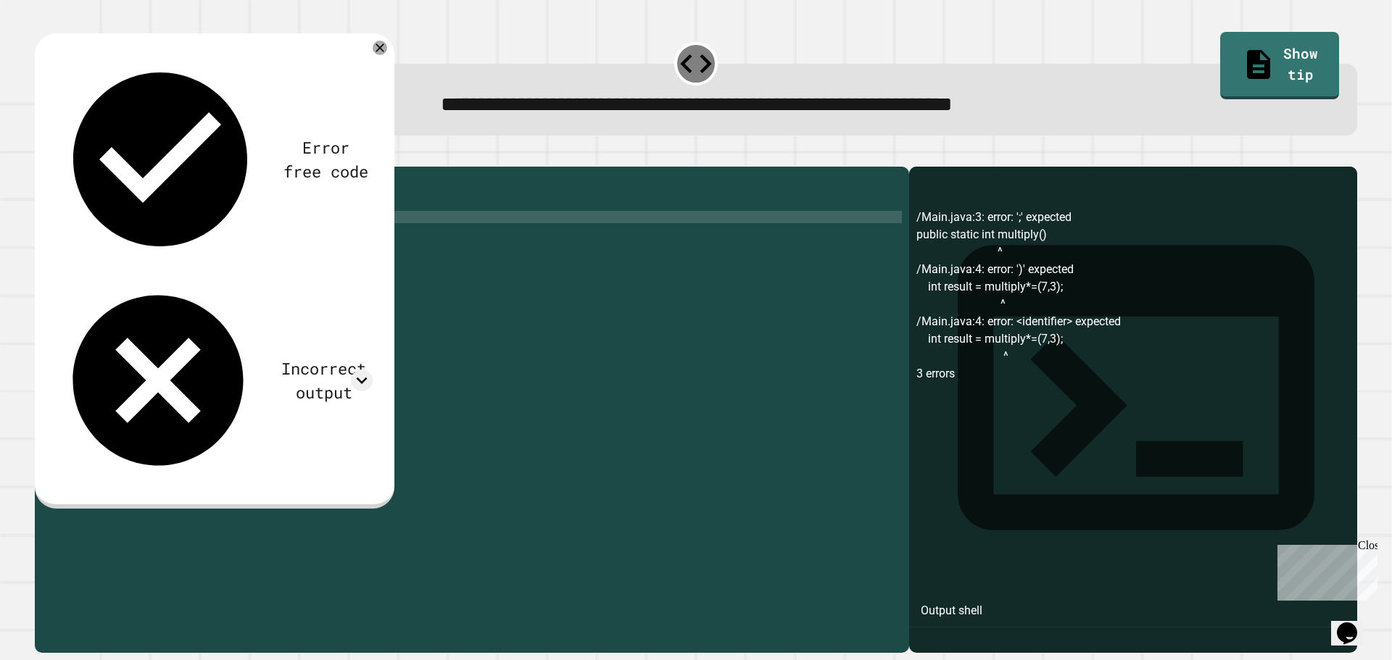
click at [42, 155] on icon "button" at bounding box center [42, 155] width 0 height 0
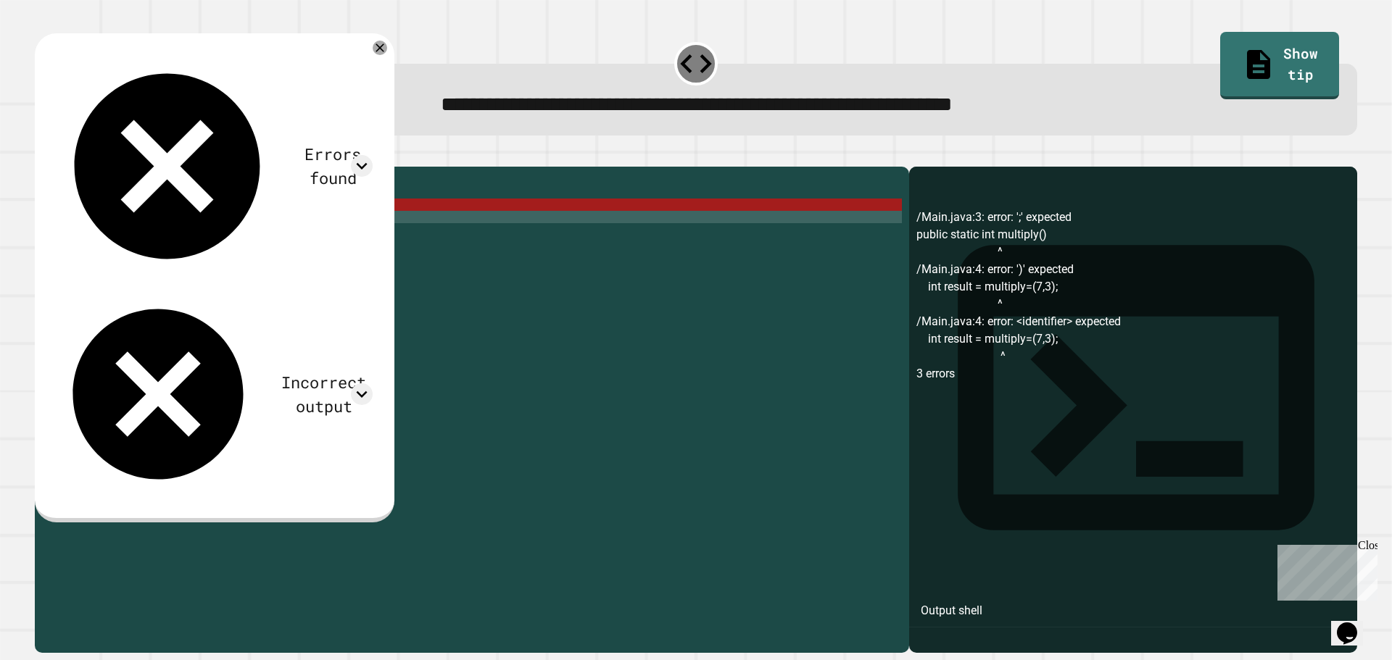
click at [118, 277] on div "public class Main { public static int multiply ( ) int result = multiply = ( 7 …" at bounding box center [486, 396] width 832 height 444
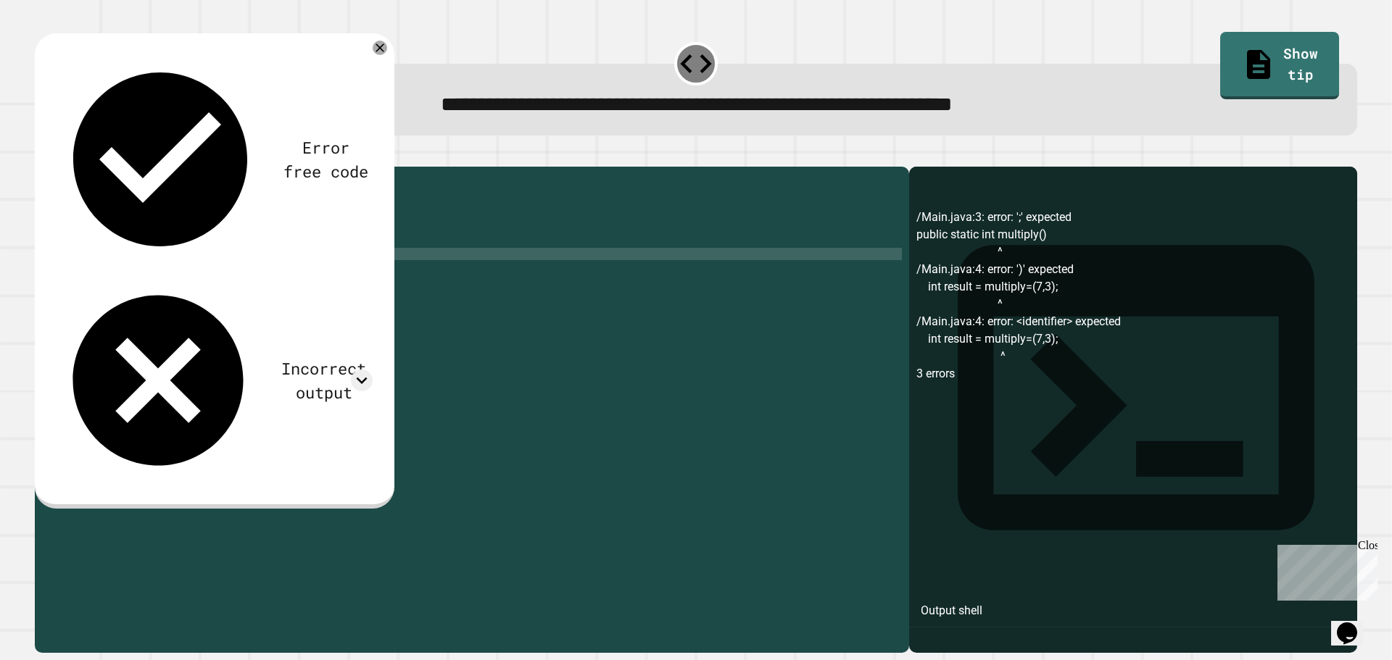
scroll to position [0, 4]
type textarea "**********"
click at [42, 155] on button "button" at bounding box center [42, 155] width 0 height 0
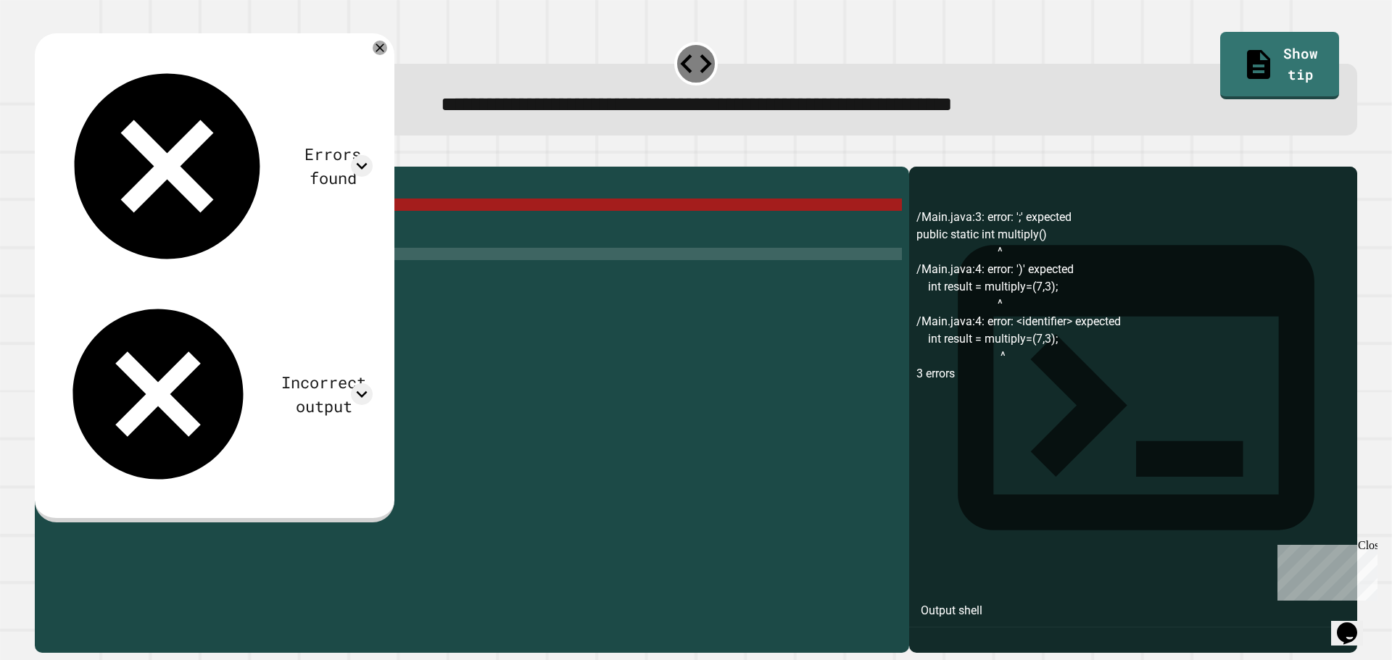
click at [209, 241] on div "public class Main { public static int multiply ( ) int result = multiply = ( 7 …" at bounding box center [486, 396] width 832 height 444
